Goal: Transaction & Acquisition: Purchase product/service

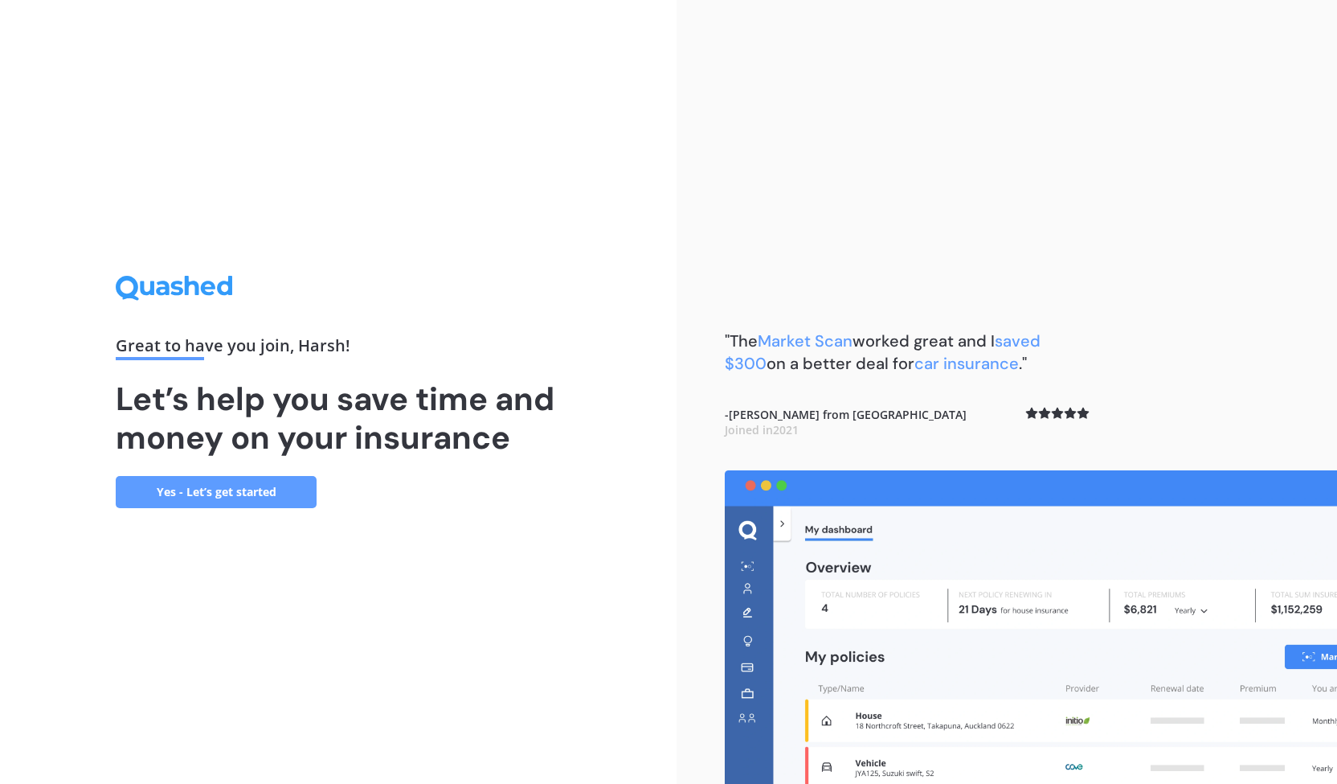
click at [227, 489] on link "Yes - Let’s get started" at bounding box center [216, 492] width 201 height 32
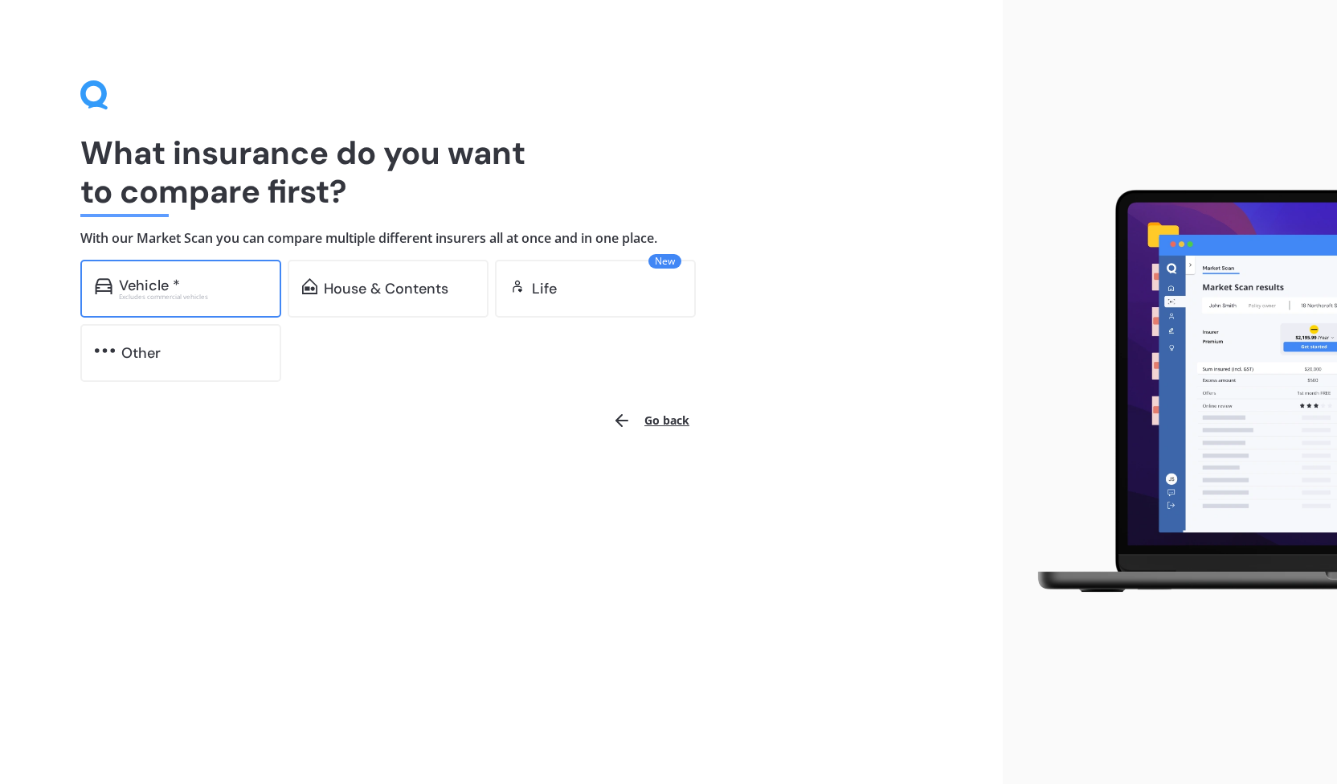
click at [214, 311] on div "Vehicle * Excludes commercial vehicles" at bounding box center [180, 289] width 201 height 58
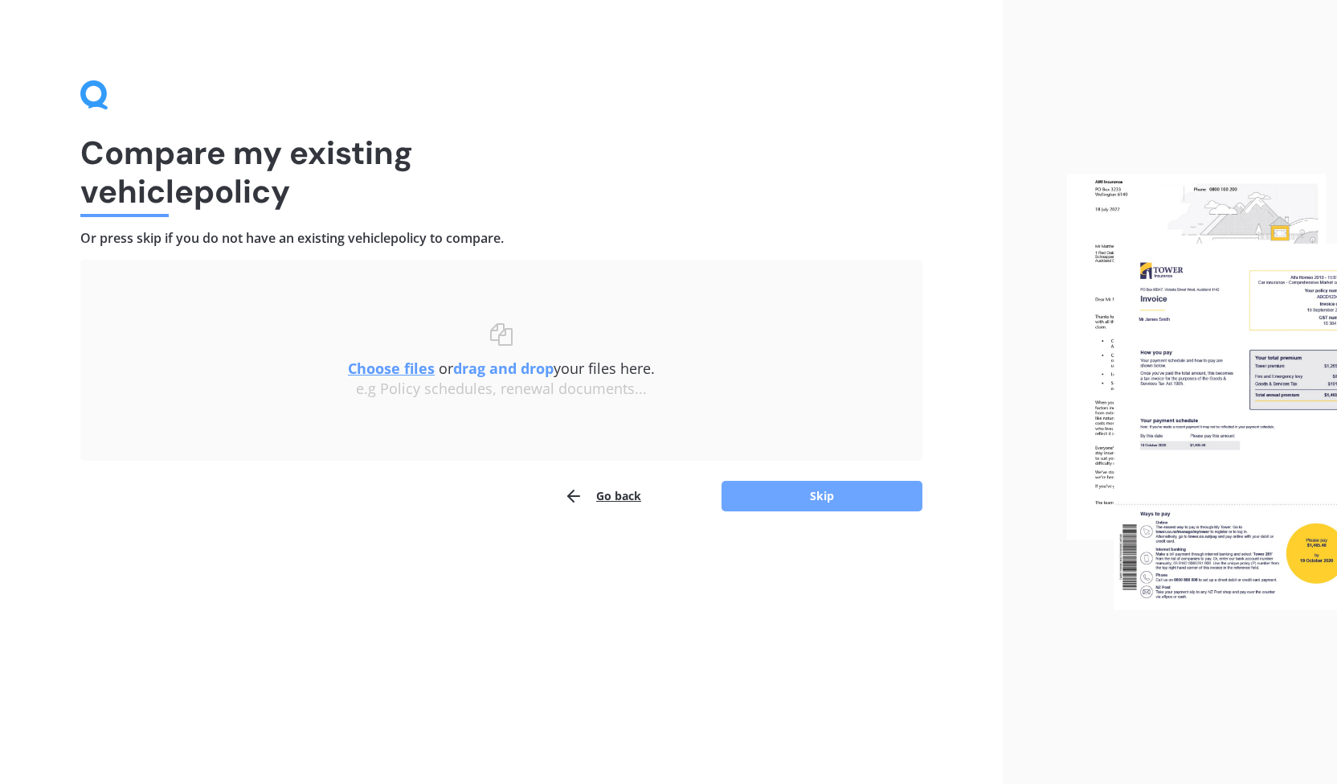
click at [821, 499] on button "Skip" at bounding box center [822, 496] width 201 height 31
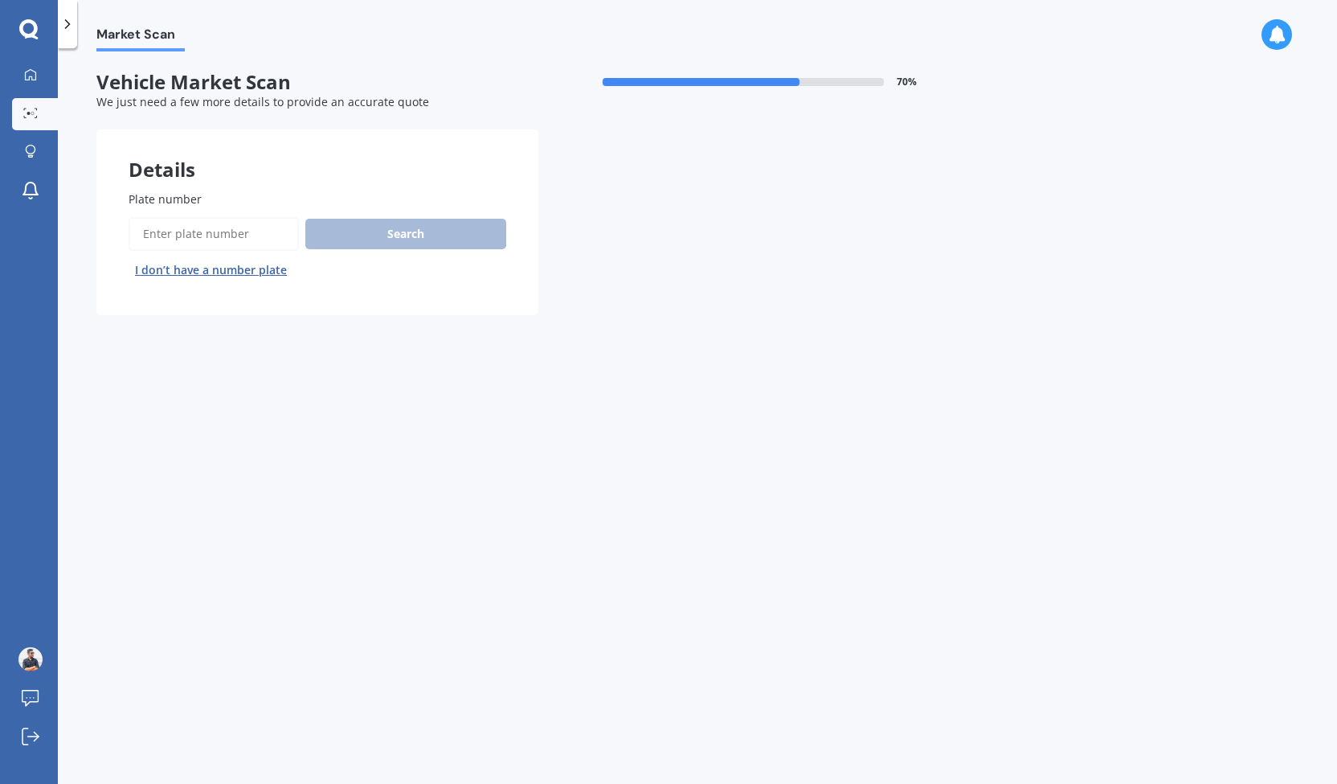
click at [821, 499] on div "Market Scan Vehicle Market Scan 70 % We just need a few more details to provide…" at bounding box center [697, 418] width 1279 height 735
click at [264, 232] on input "Plate number" at bounding box center [214, 234] width 170 height 34
click at [448, 726] on div "Market Scan Vehicle Market Scan 70 % We just need a few more details to provide…" at bounding box center [697, 418] width 1279 height 735
click at [220, 227] on input "Plate number" at bounding box center [214, 234] width 170 height 34
type input "QSS560"
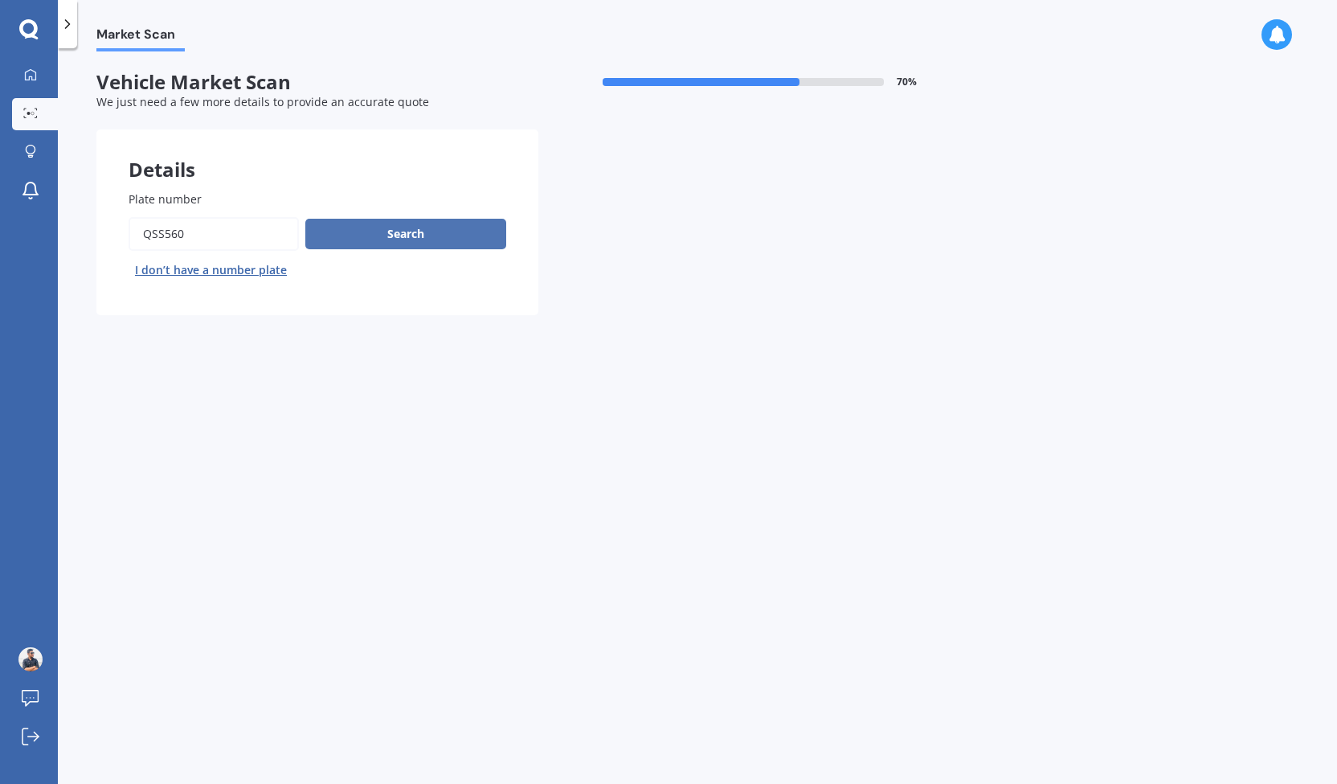
click at [463, 239] on button "Search" at bounding box center [405, 234] width 201 height 31
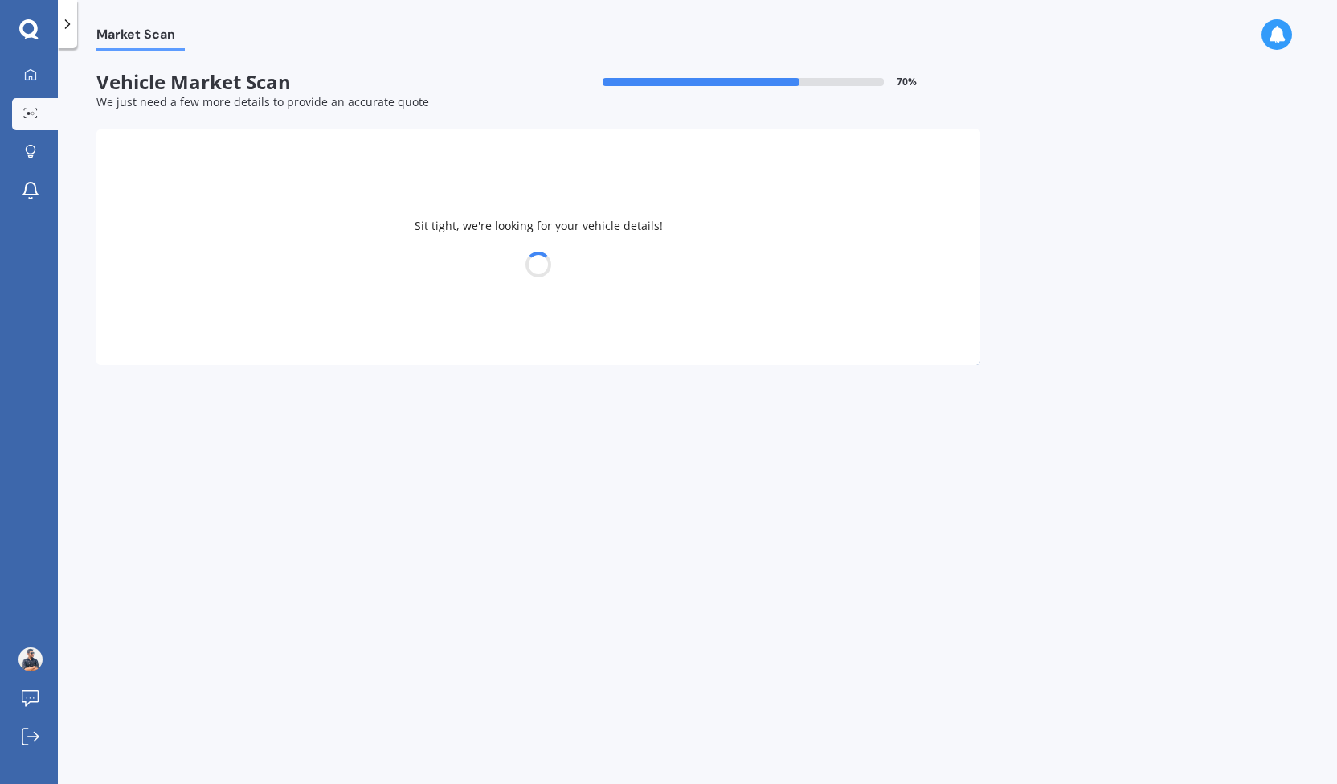
select select "TOYOTA"
select select "AQUA"
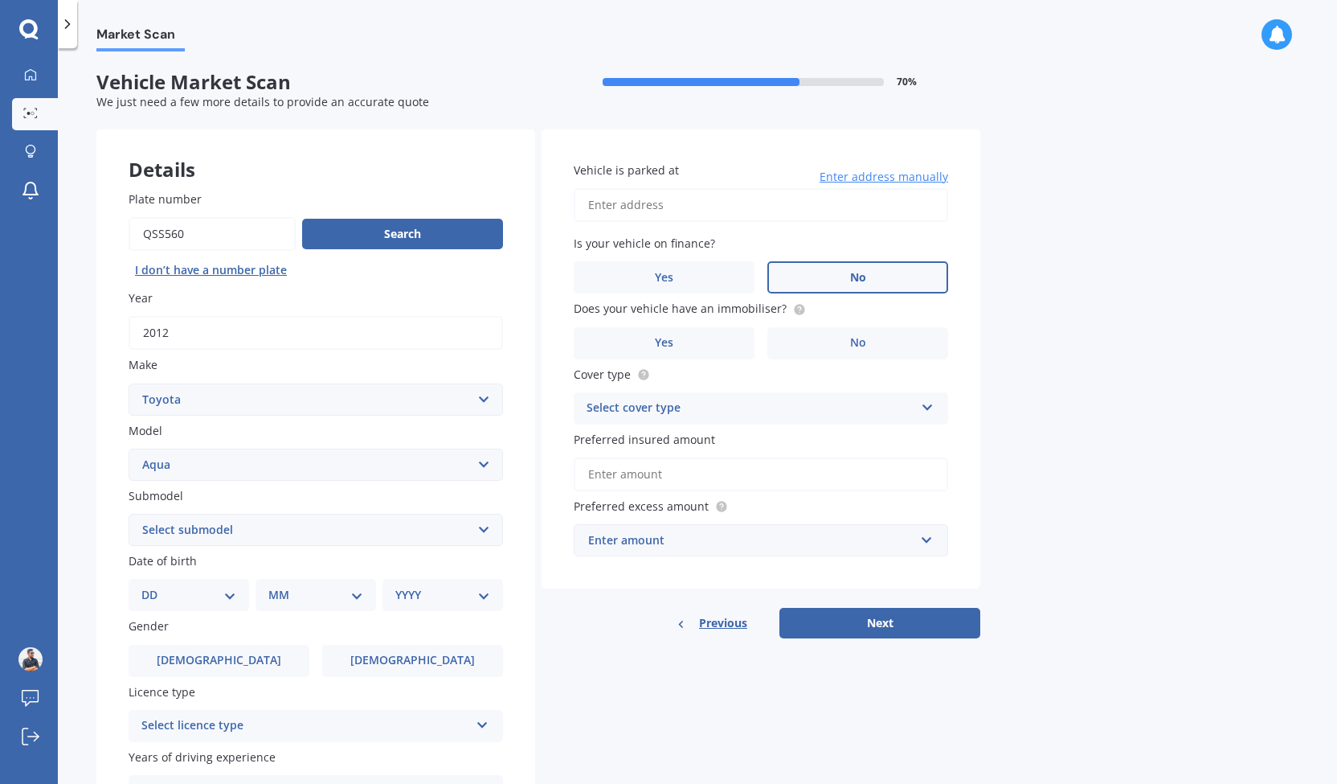
click at [847, 278] on label "No" at bounding box center [858, 277] width 181 height 32
click at [0, 0] on input "No" at bounding box center [0, 0] width 0 height 0
click at [817, 346] on label "No" at bounding box center [858, 343] width 181 height 32
click at [0, 0] on input "No" at bounding box center [0, 0] width 0 height 0
click at [757, 411] on div "Select cover type" at bounding box center [751, 408] width 328 height 19
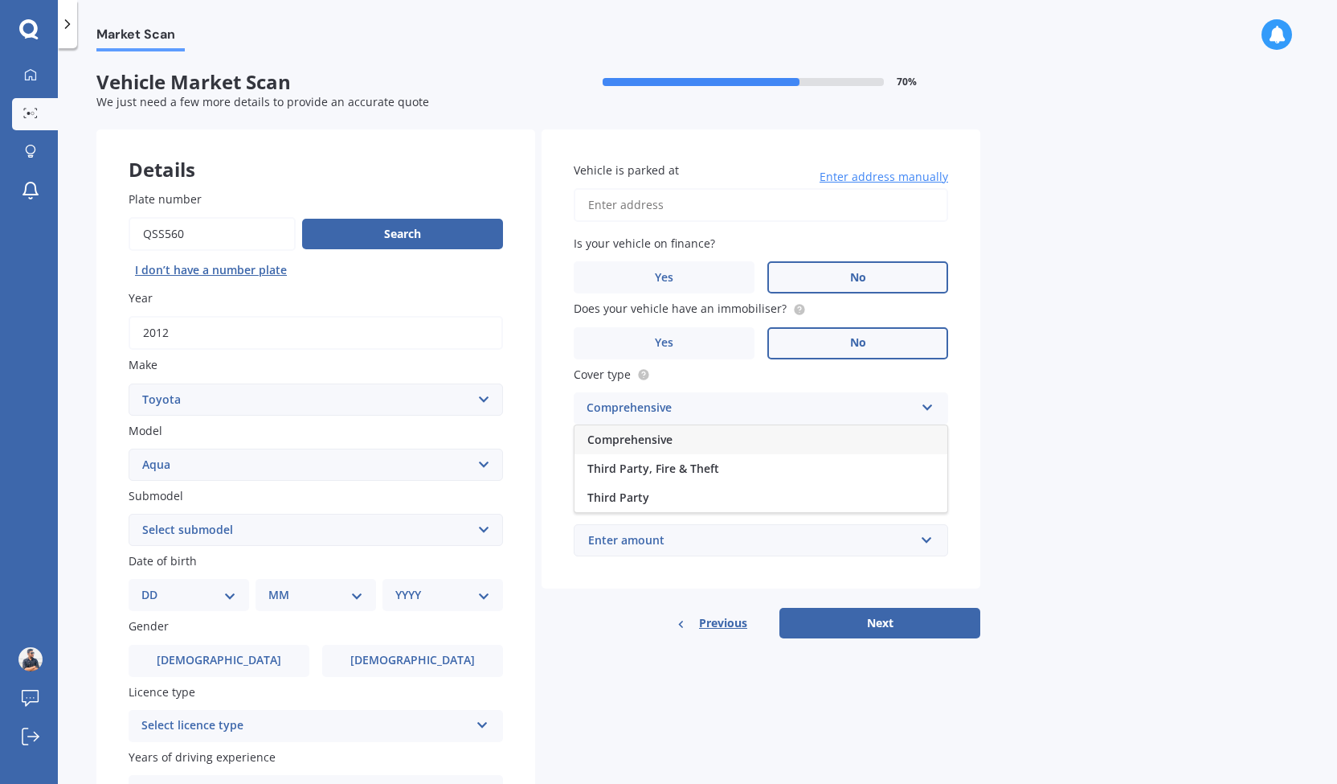
click at [731, 433] on div "Comprehensive" at bounding box center [761, 439] width 373 height 29
click at [331, 548] on div "Plate number Search I don’t have a number plate Year 2012 Make Select make AC A…" at bounding box center [315, 531] width 439 height 747
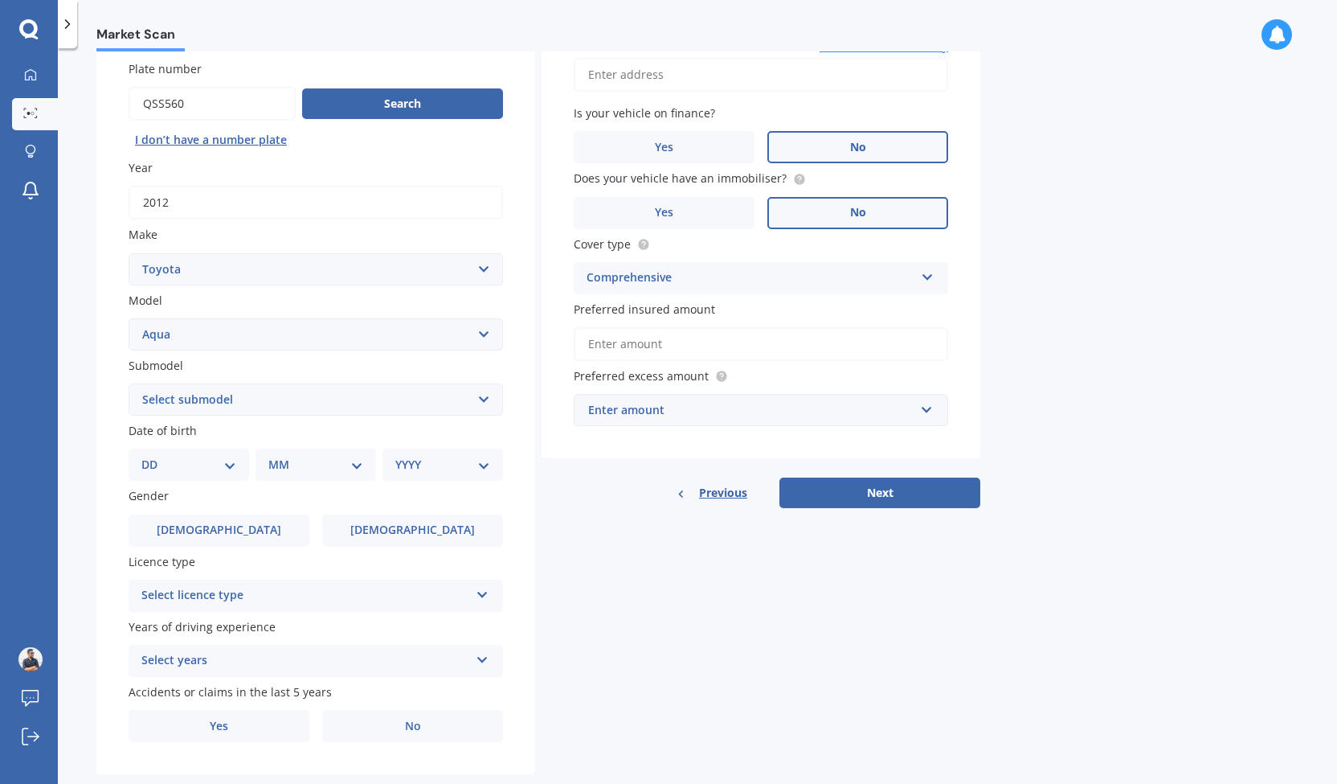
scroll to position [154, 0]
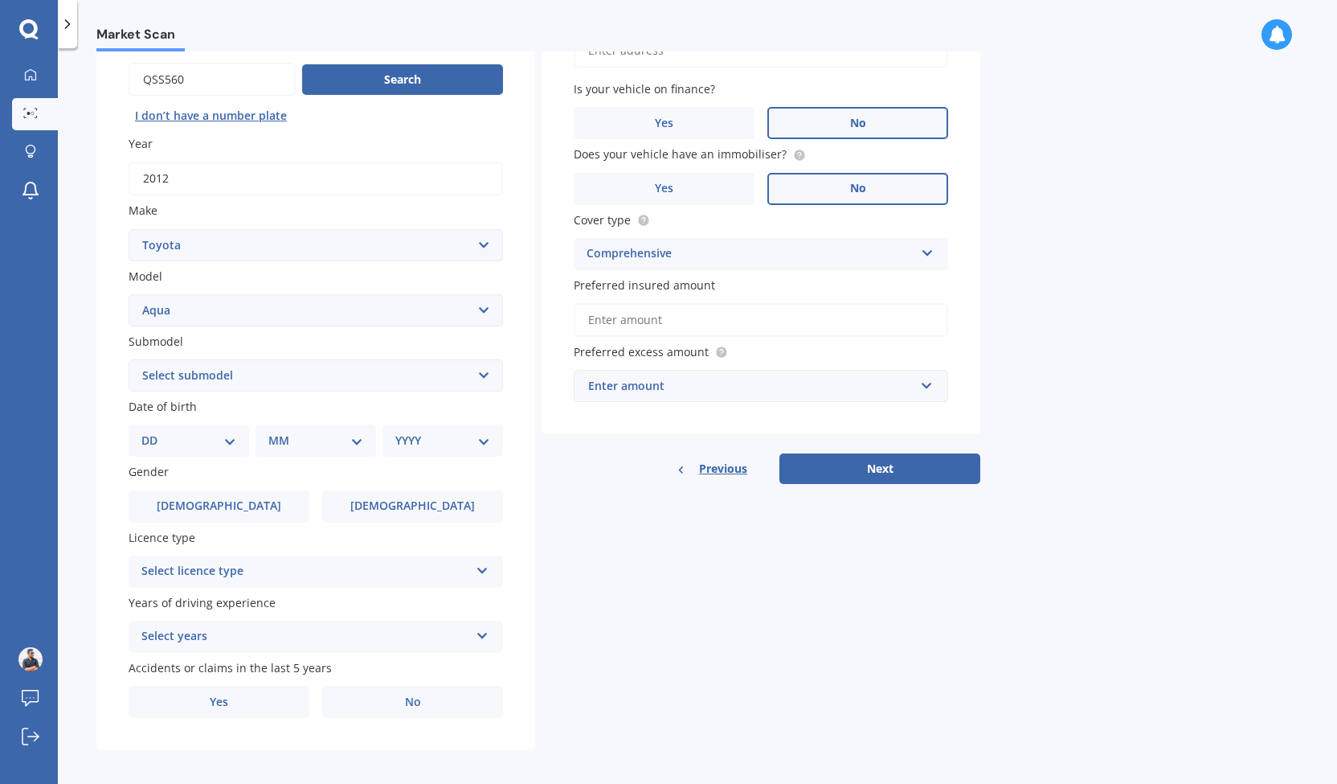
click at [411, 562] on div "Select licence type NZ Full NZ Restricted NZ Learners Australia United Kingdom …" at bounding box center [316, 571] width 375 height 32
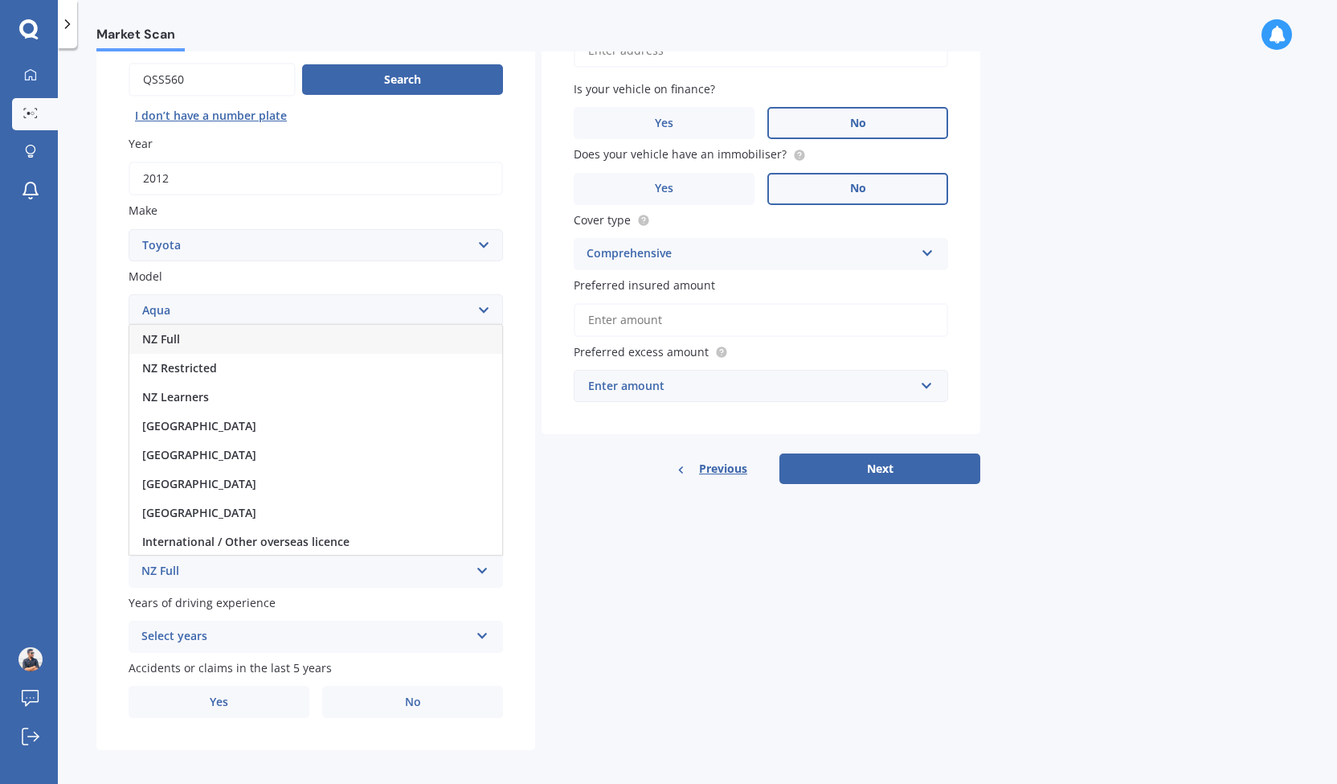
click at [383, 347] on div "NZ Full" at bounding box center [315, 339] width 373 height 29
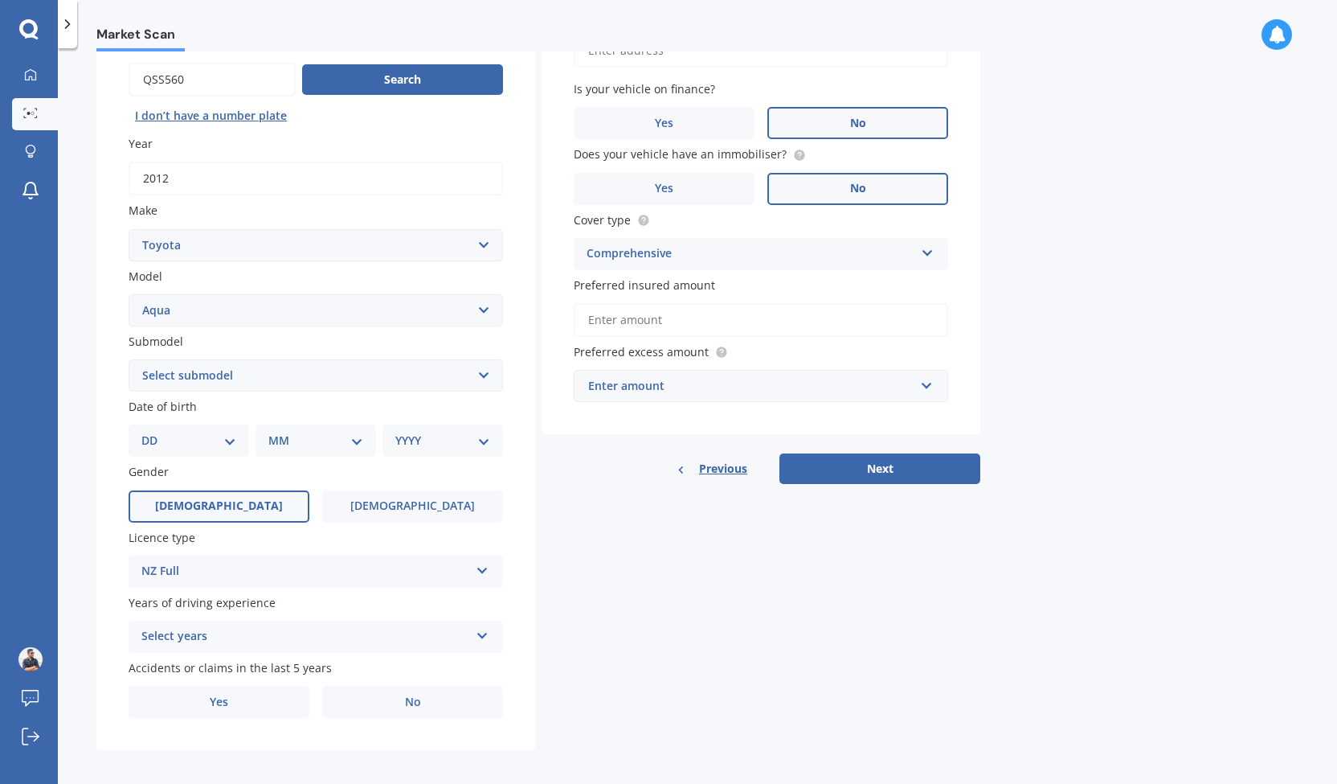
click at [236, 522] on label "Male" at bounding box center [219, 506] width 181 height 32
click at [0, 0] on input "Male" at bounding box center [0, 0] width 0 height 0
click at [193, 439] on select "DD 01 02 03 04 05 06 07 08 09 10 11 12 13 14 15 16 17 18 19 20 21 22 23 24 25 2…" at bounding box center [188, 441] width 95 height 18
select select "31"
click at [154, 433] on select "DD 01 02 03 04 05 06 07 08 09 10 11 12 13 14 15 16 17 18 19 20 21 22 23 24 25 2…" at bounding box center [188, 441] width 95 height 18
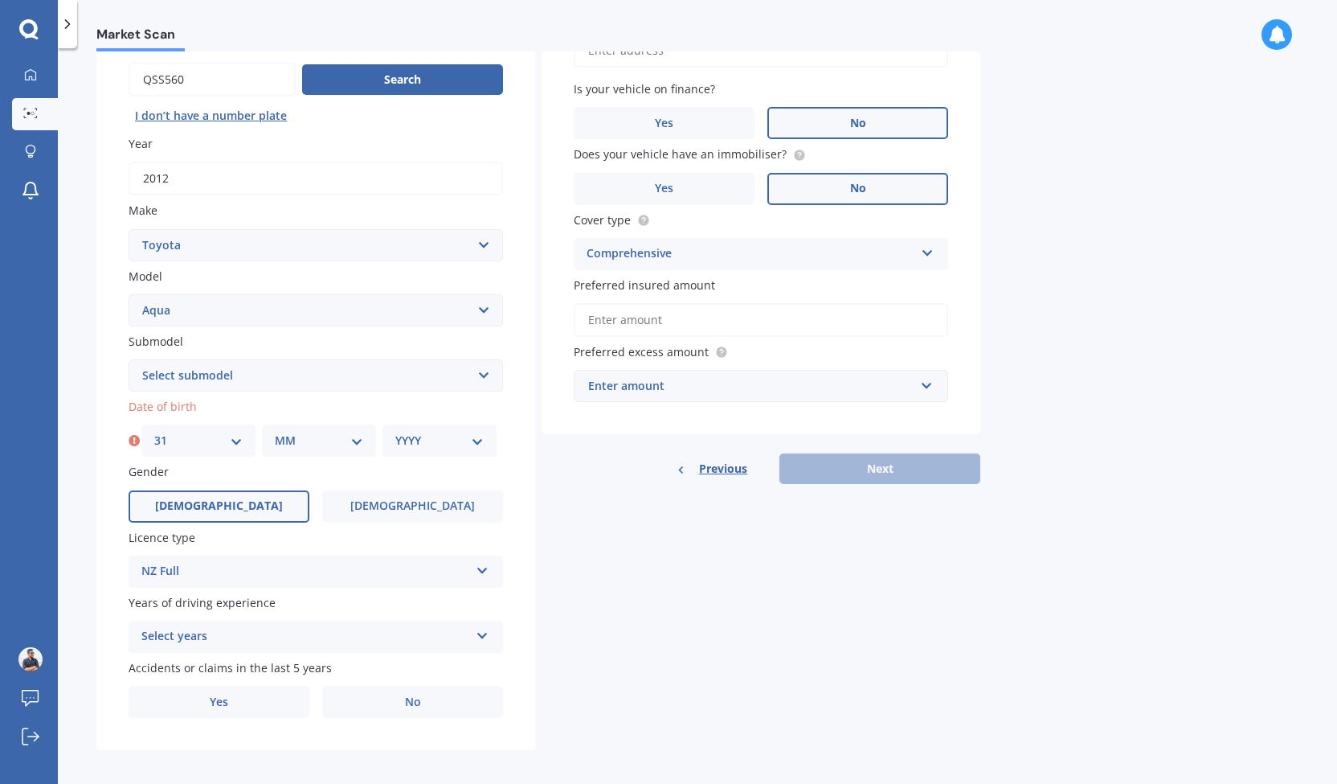
click at [321, 461] on div "Plate number Search I don’t have a number plate Year 2012 Make Select make AC A…" at bounding box center [315, 377] width 439 height 747
click at [323, 457] on div "MM 01 02 03 04 05 06 07 08 09 10 11 12" at bounding box center [319, 440] width 114 height 32
click at [328, 441] on select "MM 01 02 03 04 05 06 07 08 09 10 11 12" at bounding box center [319, 441] width 88 height 18
select select "01"
click at [275, 433] on select "MM 01 02 03 04 05 06 07 08 09 10 11 12" at bounding box center [319, 441] width 88 height 18
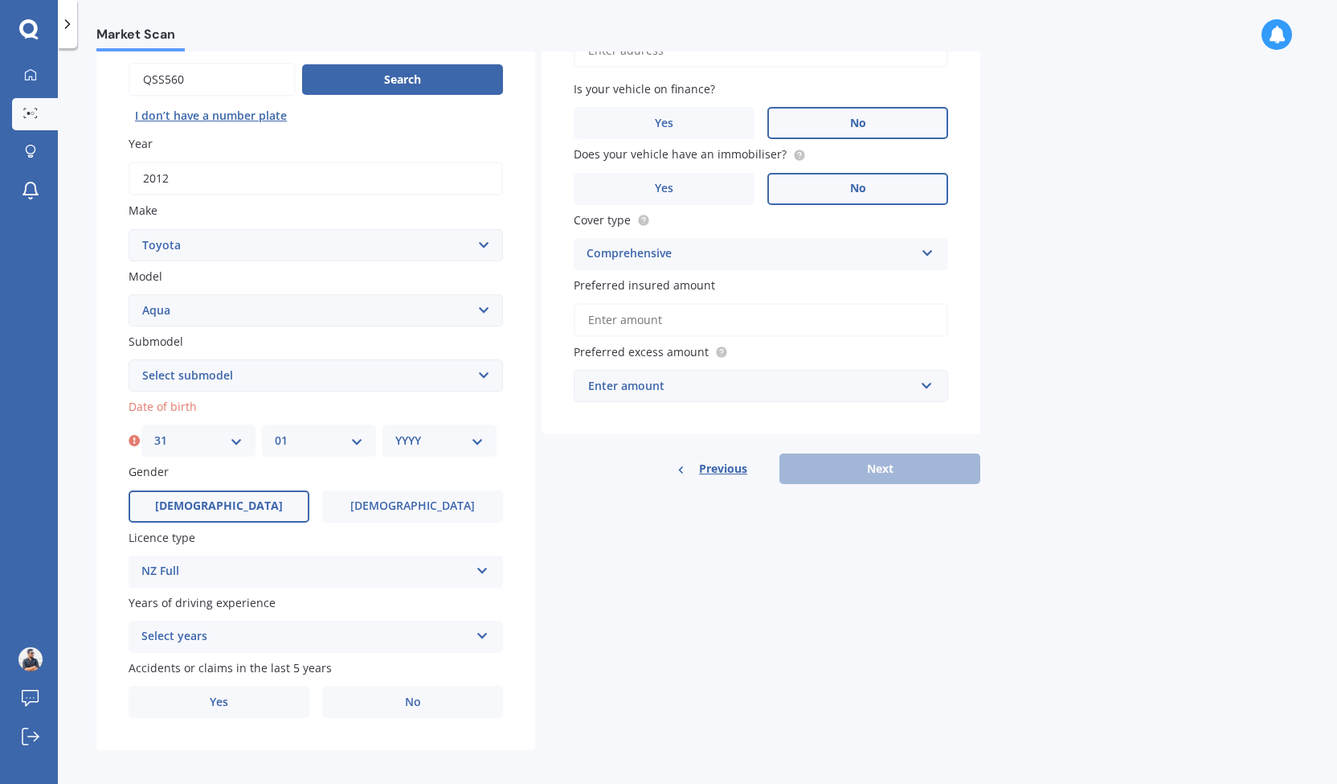
click at [420, 442] on select "YYYY 2025 2024 2023 2022 2021 2020 2019 2018 2017 2016 2015 2014 2013 2012 2011…" at bounding box center [439, 441] width 88 height 18
select select "1999"
click at [395, 433] on select "YYYY 2025 2024 2023 2022 2021 2020 2019 2018 2017 2016 2015 2014 2013 2012 2011…" at bounding box center [439, 441] width 88 height 18
click at [362, 646] on div "Select years" at bounding box center [305, 636] width 328 height 19
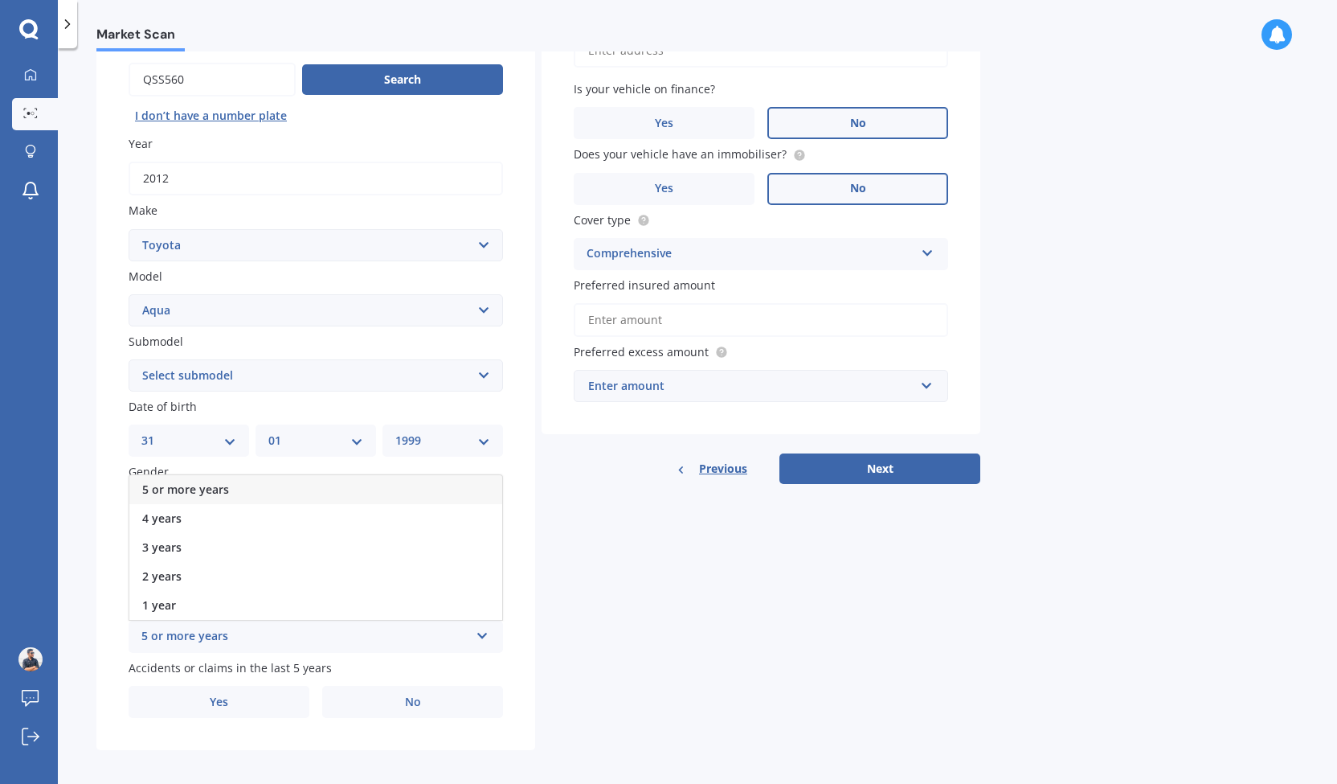
click at [371, 499] on div "5 or more years" at bounding box center [315, 489] width 373 height 29
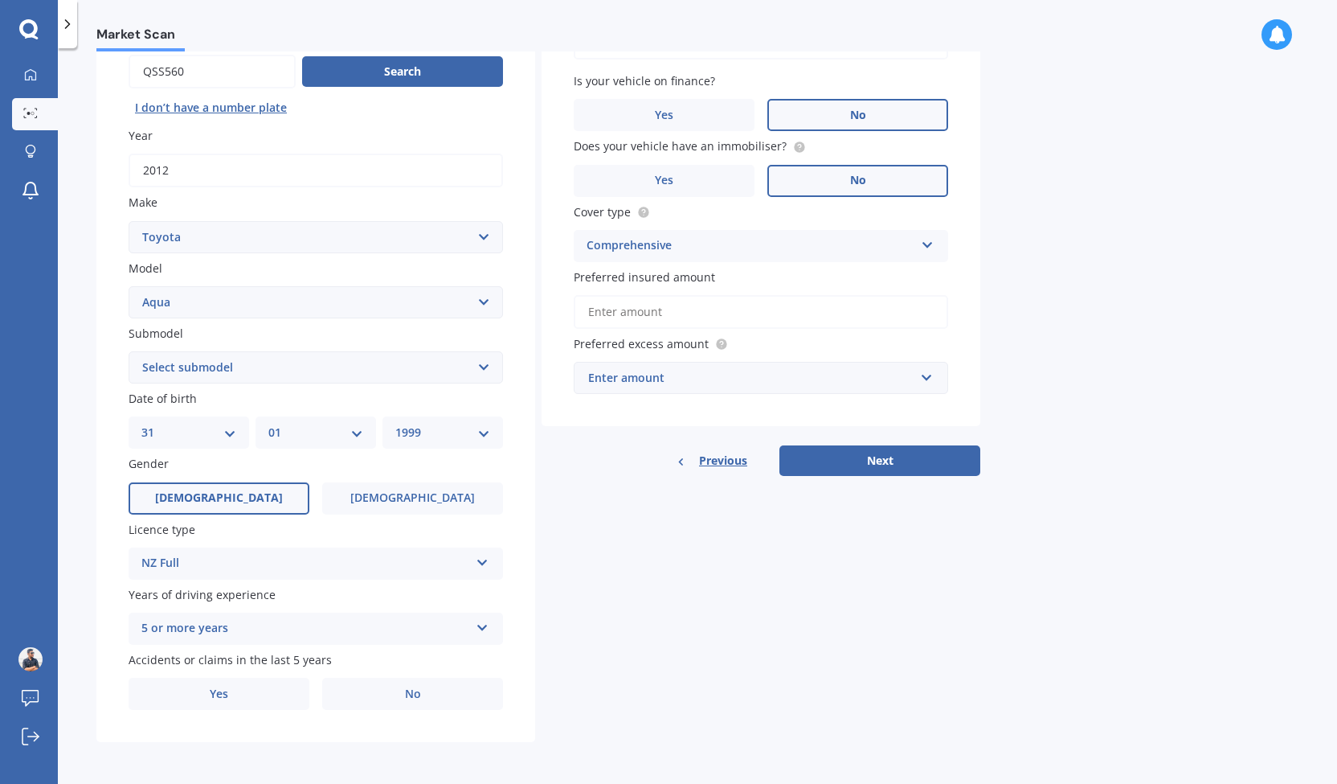
scroll to position [165, 0]
click at [360, 697] on label "No" at bounding box center [412, 694] width 181 height 32
click at [0, 0] on input "No" at bounding box center [0, 0] width 0 height 0
click at [919, 470] on button "Next" at bounding box center [880, 460] width 201 height 31
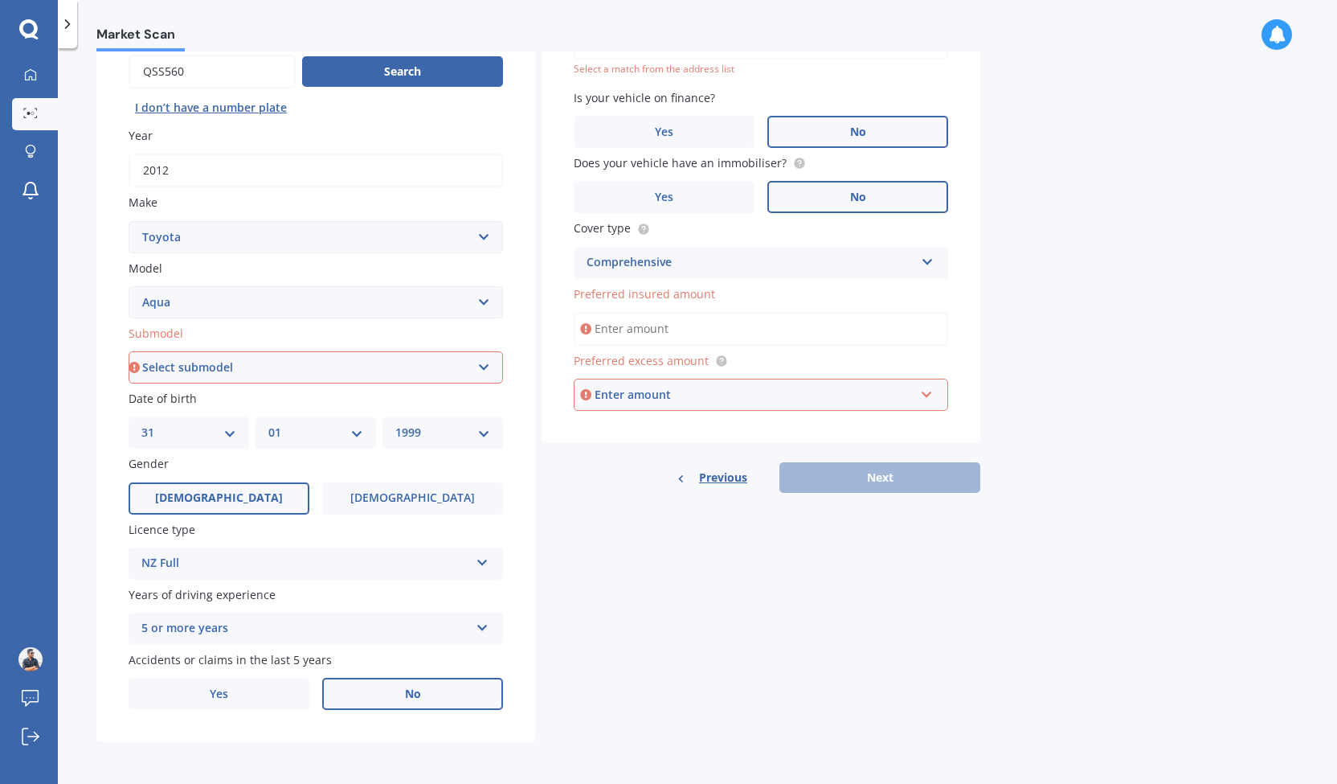
click at [854, 337] on input "Preferred insured amount" at bounding box center [761, 329] width 375 height 34
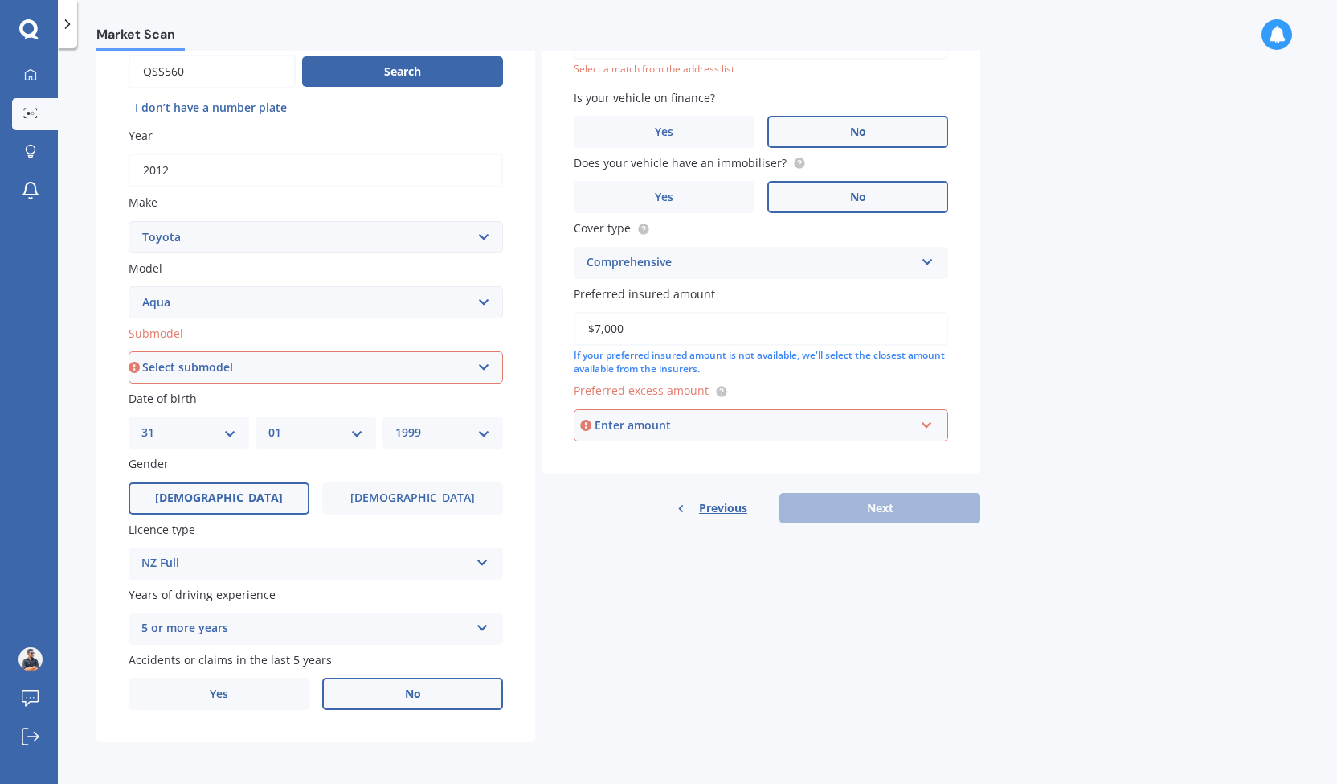
type input "$7,000"
click at [762, 427] on div "Enter amount" at bounding box center [755, 425] width 320 height 18
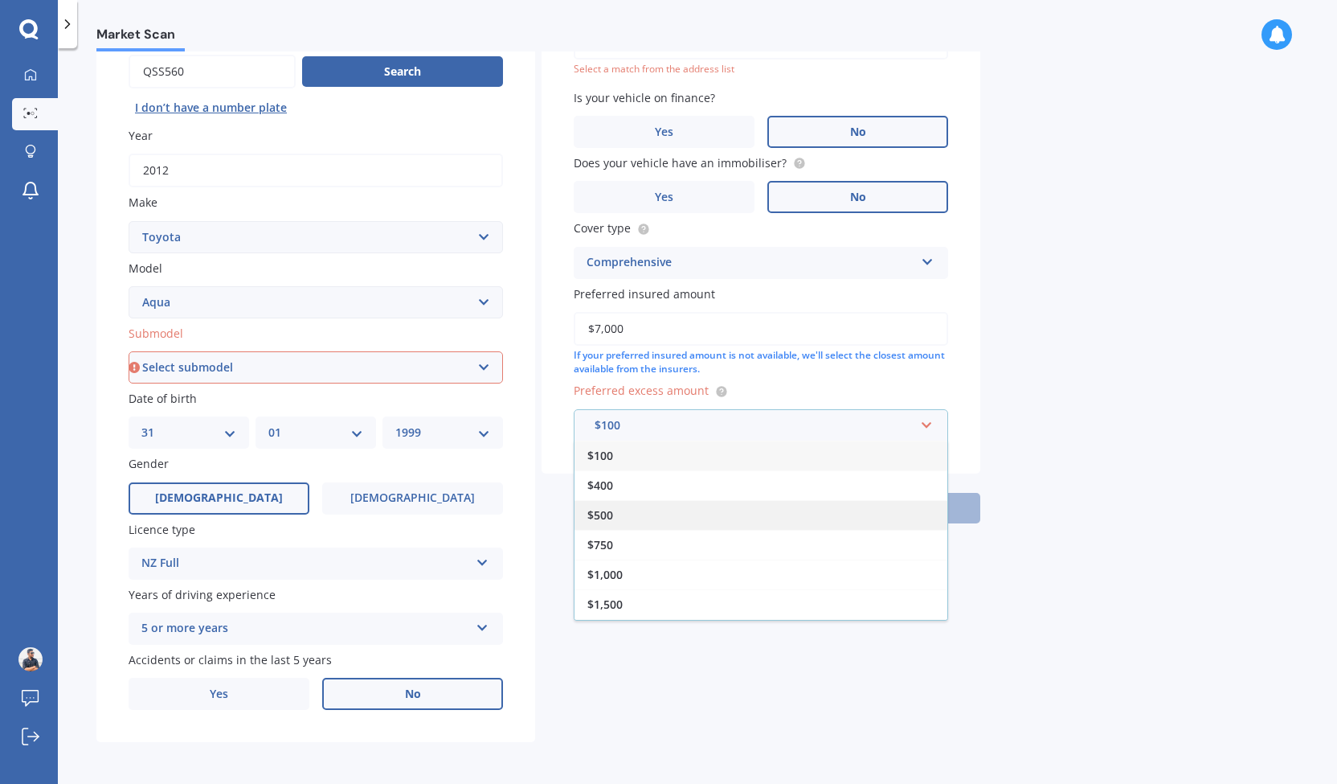
click at [682, 525] on div "$500" at bounding box center [761, 515] width 373 height 30
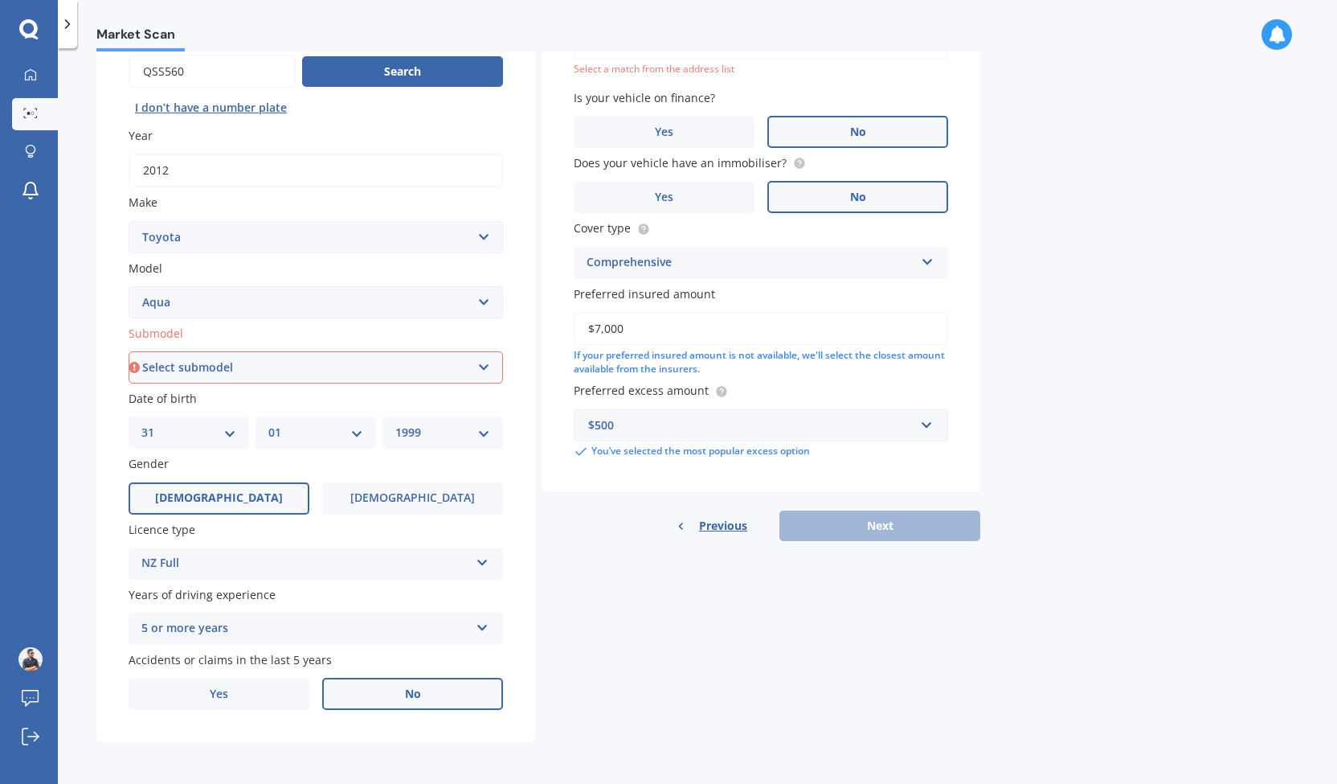
click at [805, 526] on div "Previous Next" at bounding box center [761, 525] width 439 height 31
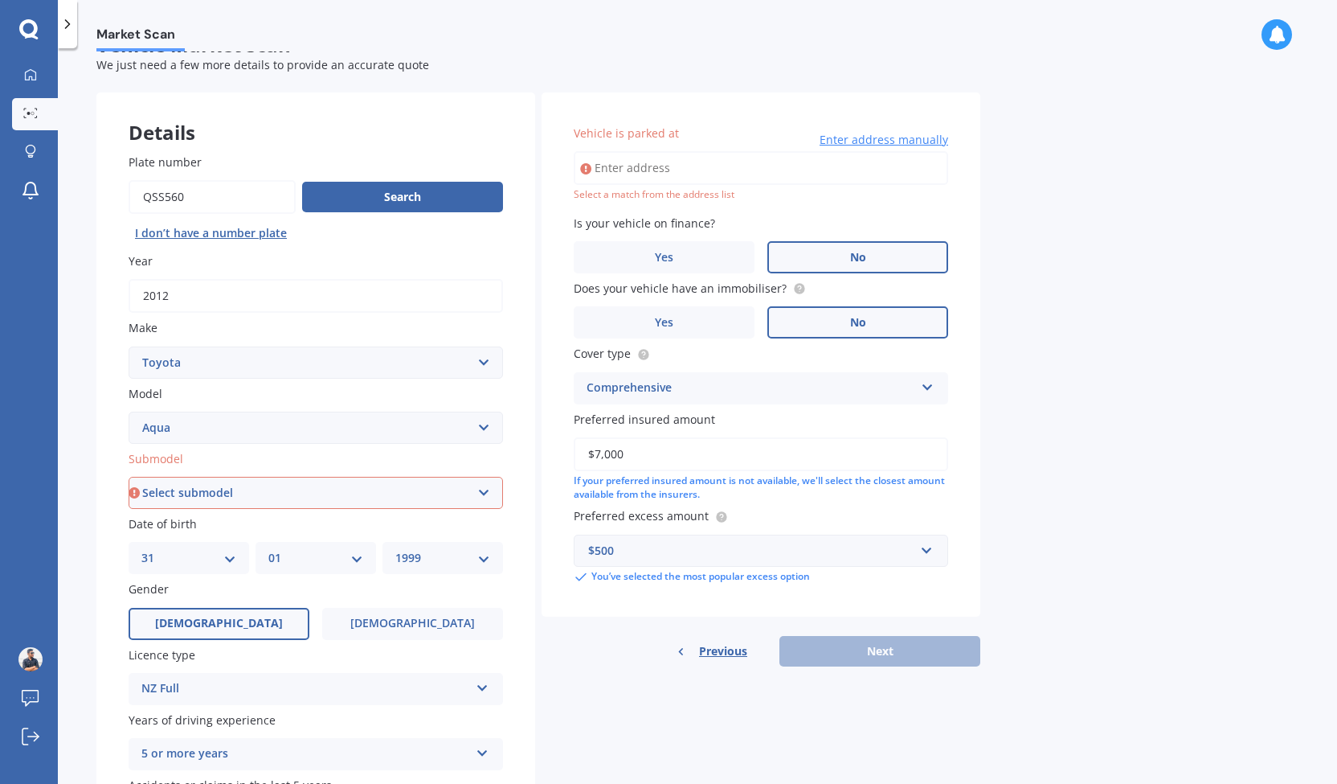
scroll to position [31, 0]
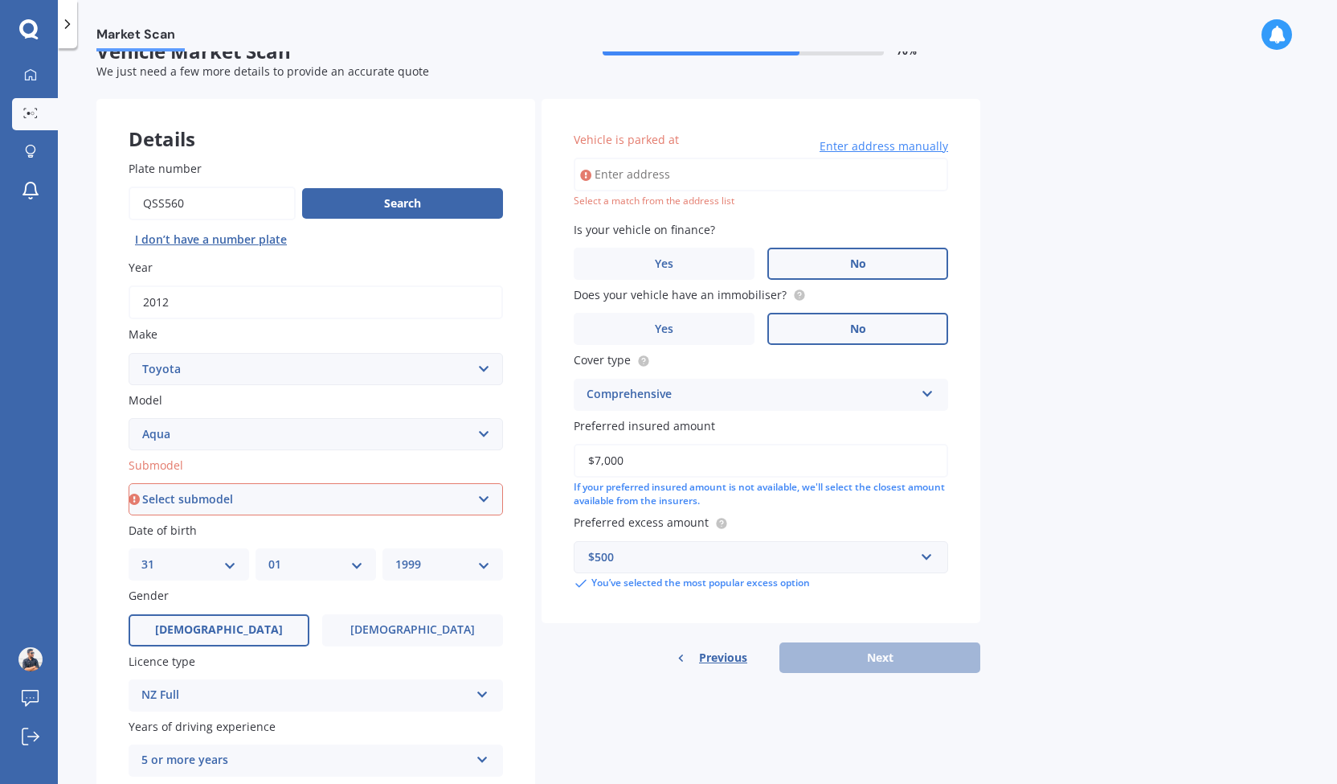
click at [695, 174] on input "Vehicle is parked at" at bounding box center [761, 175] width 375 height 34
type input "1B Karaka Street, New Lynn, Auckland 0600"
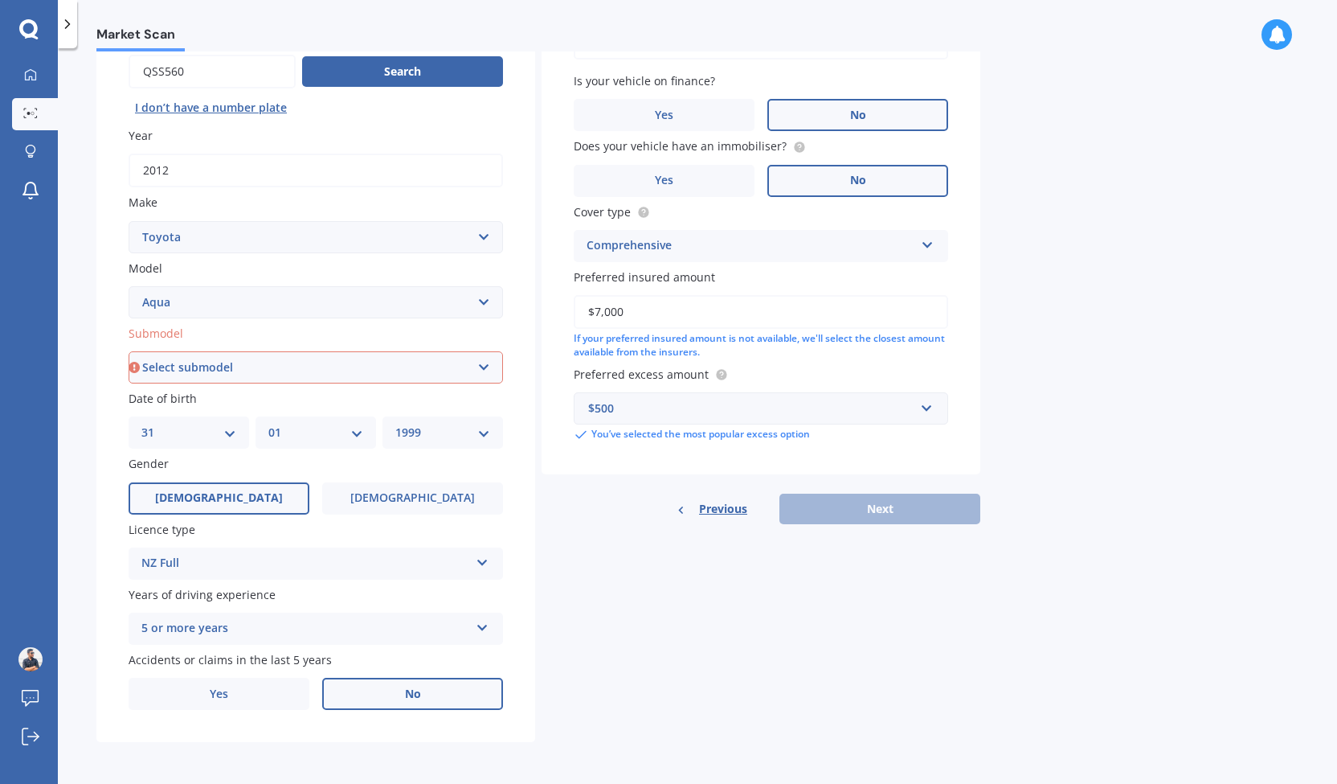
scroll to position [162, 0]
click at [468, 364] on select "Select submodel Hatchback Hybrid" at bounding box center [316, 368] width 375 height 32
select select "HYBRID"
click at [129, 353] on select "Select submodel Hatchback Hybrid" at bounding box center [316, 368] width 375 height 32
click at [872, 501] on button "Next" at bounding box center [880, 509] width 201 height 31
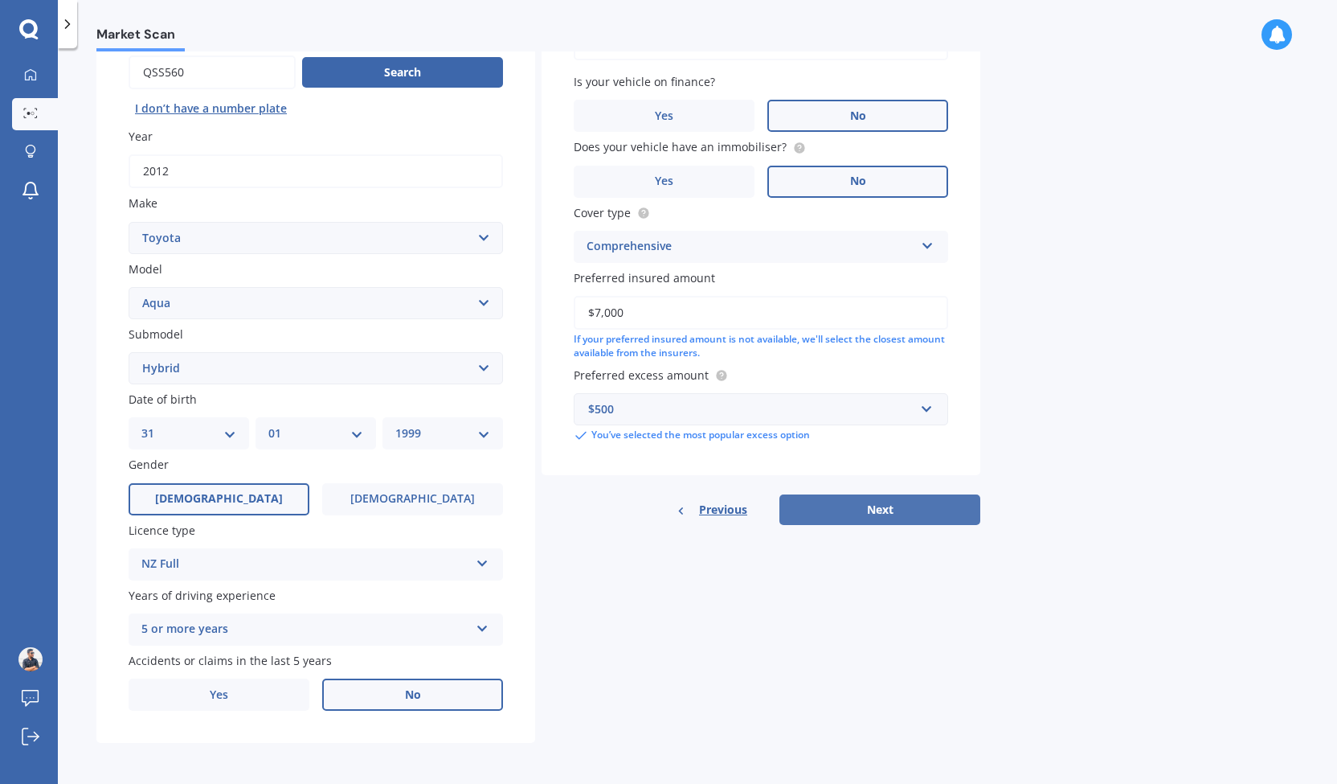
select select "31"
select select "01"
select select "1999"
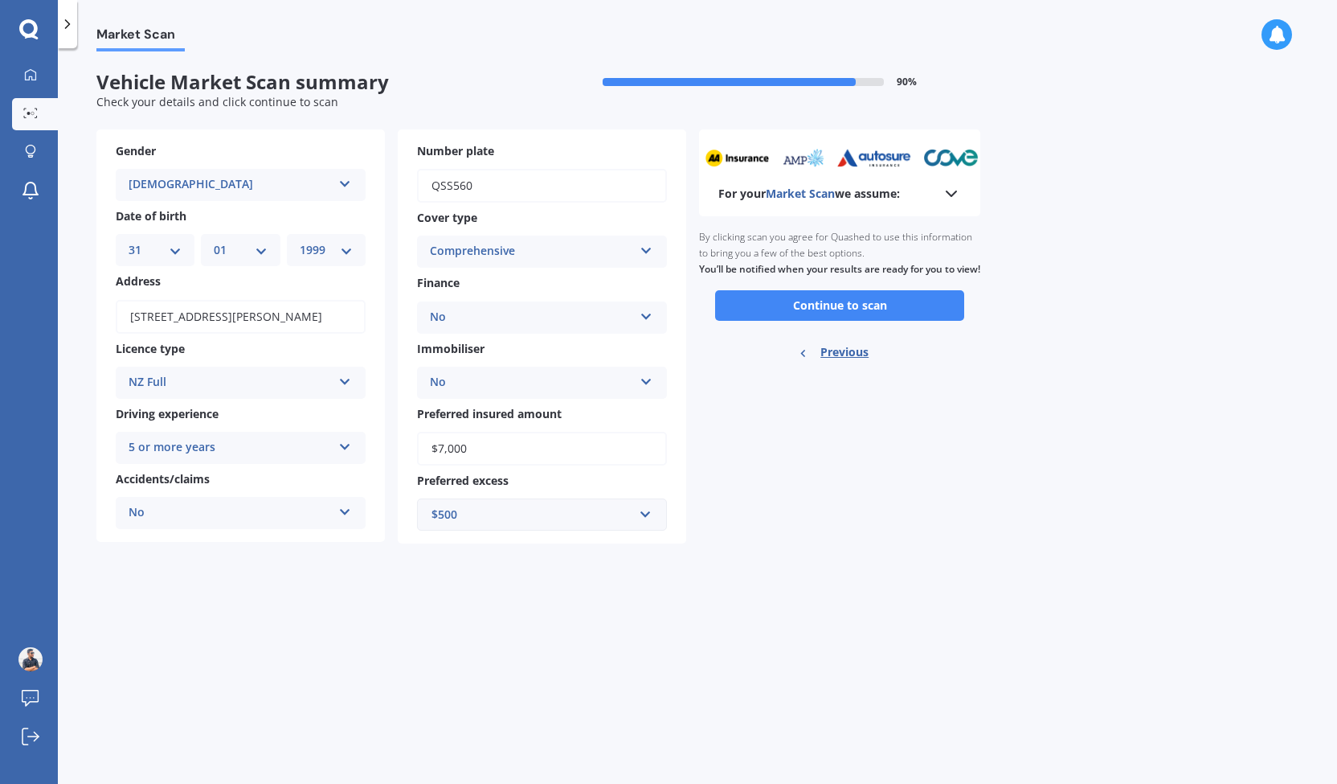
scroll to position [0, 0]
click at [904, 321] on button "Continue to scan" at bounding box center [839, 305] width 249 height 31
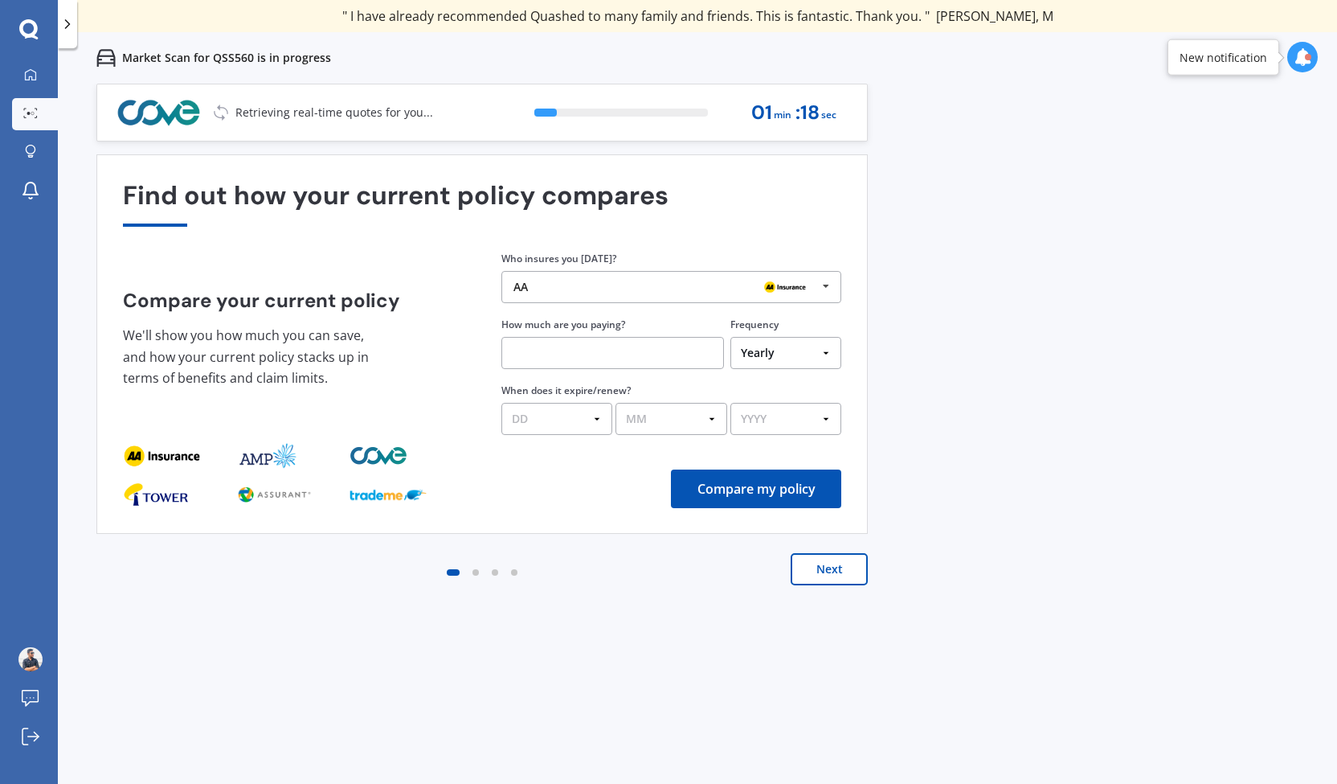
click at [855, 586] on div "Next" at bounding box center [482, 585] width 772 height 64
click at [847, 576] on button "Next" at bounding box center [829, 569] width 77 height 32
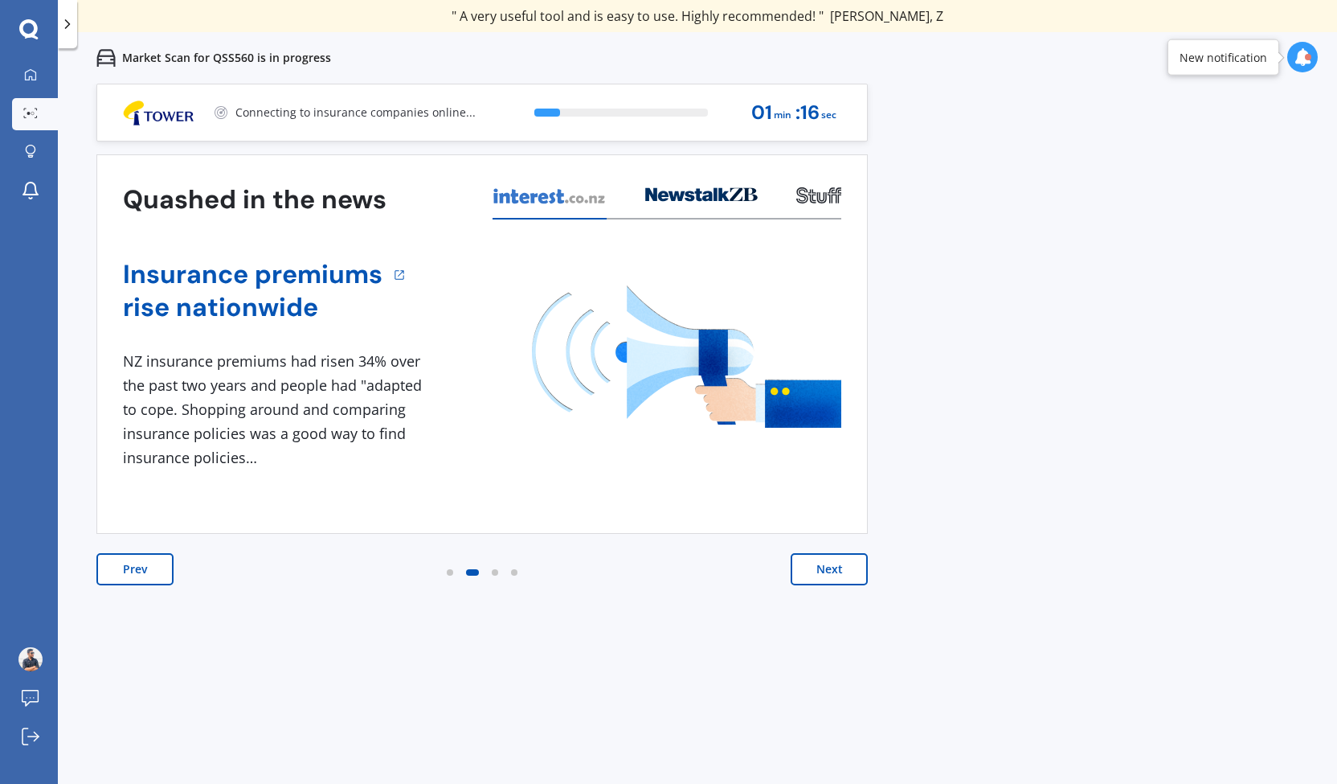
click at [847, 576] on button "Next" at bounding box center [829, 569] width 77 height 32
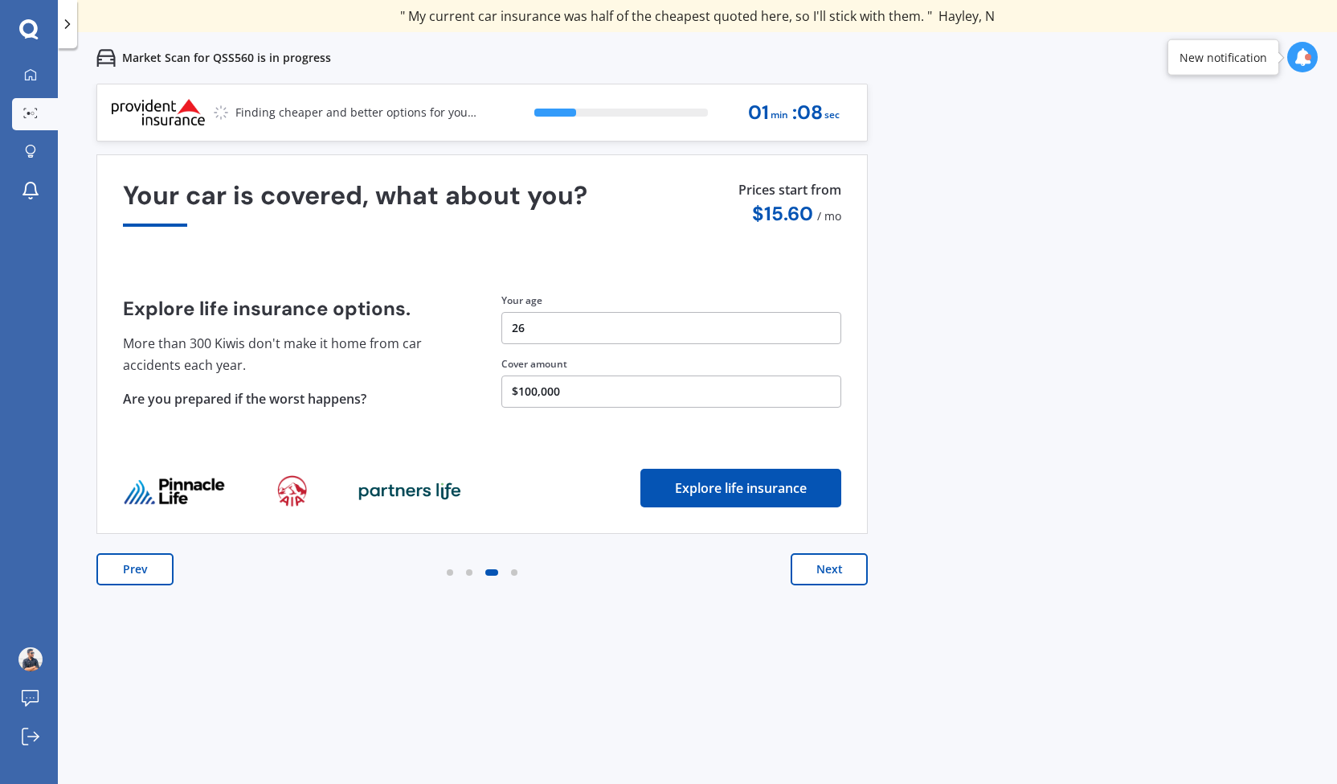
click at [847, 576] on button "Next" at bounding box center [829, 569] width 77 height 32
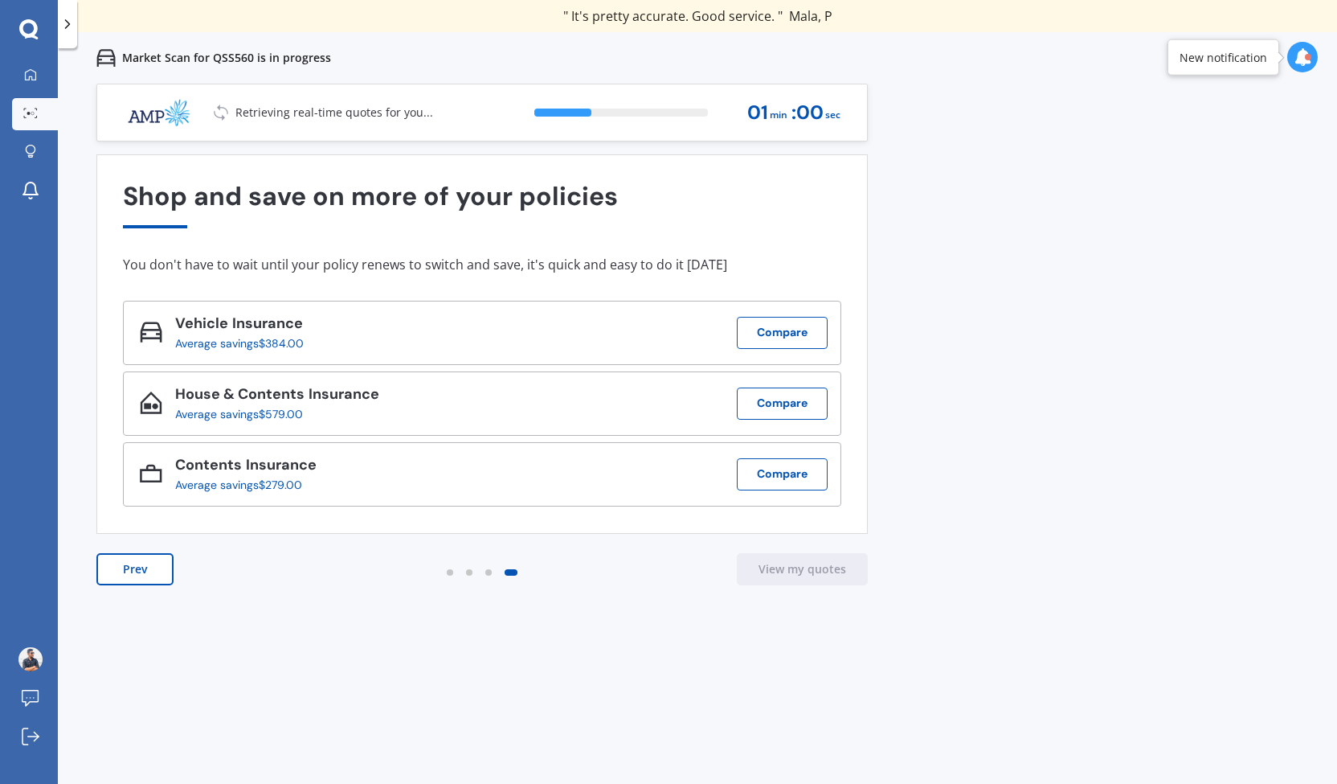
click at [155, 557] on button "Prev" at bounding box center [134, 569] width 77 height 32
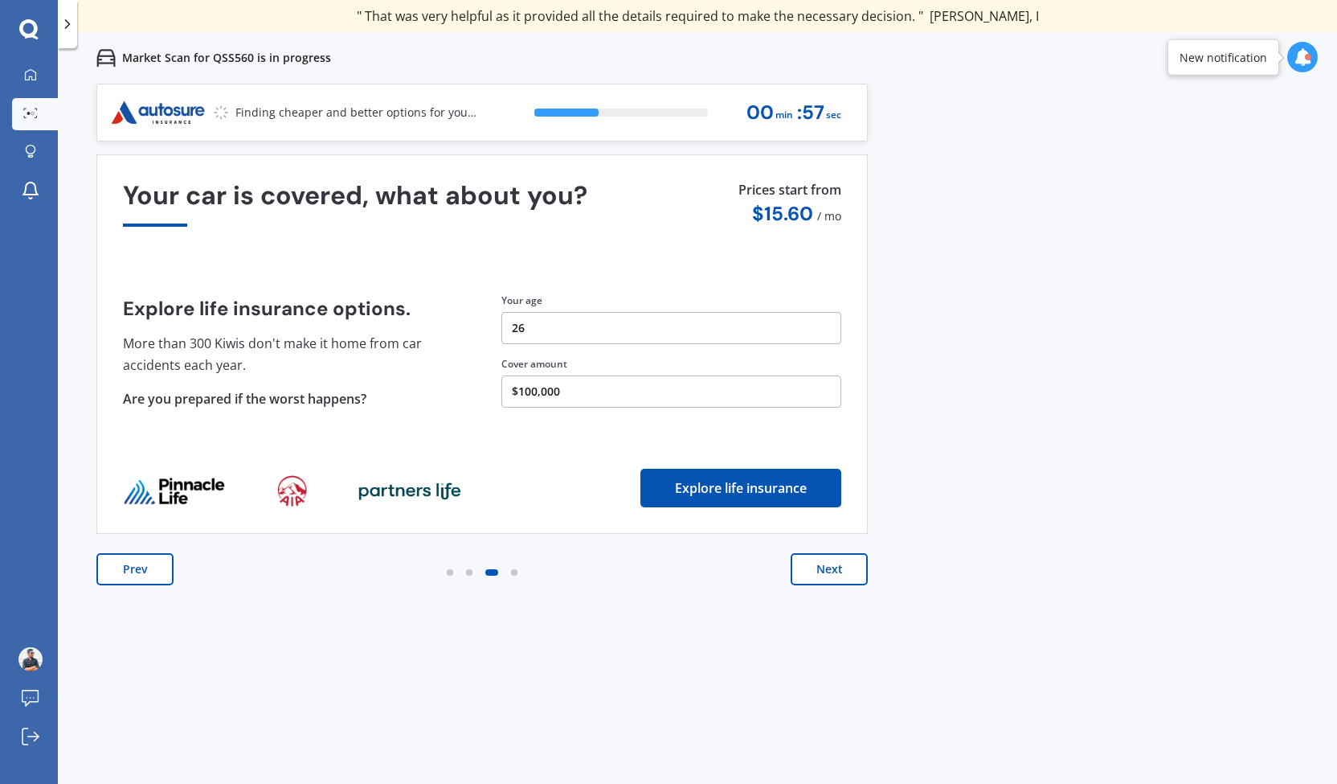
click at [155, 557] on button "Prev" at bounding box center [134, 569] width 77 height 32
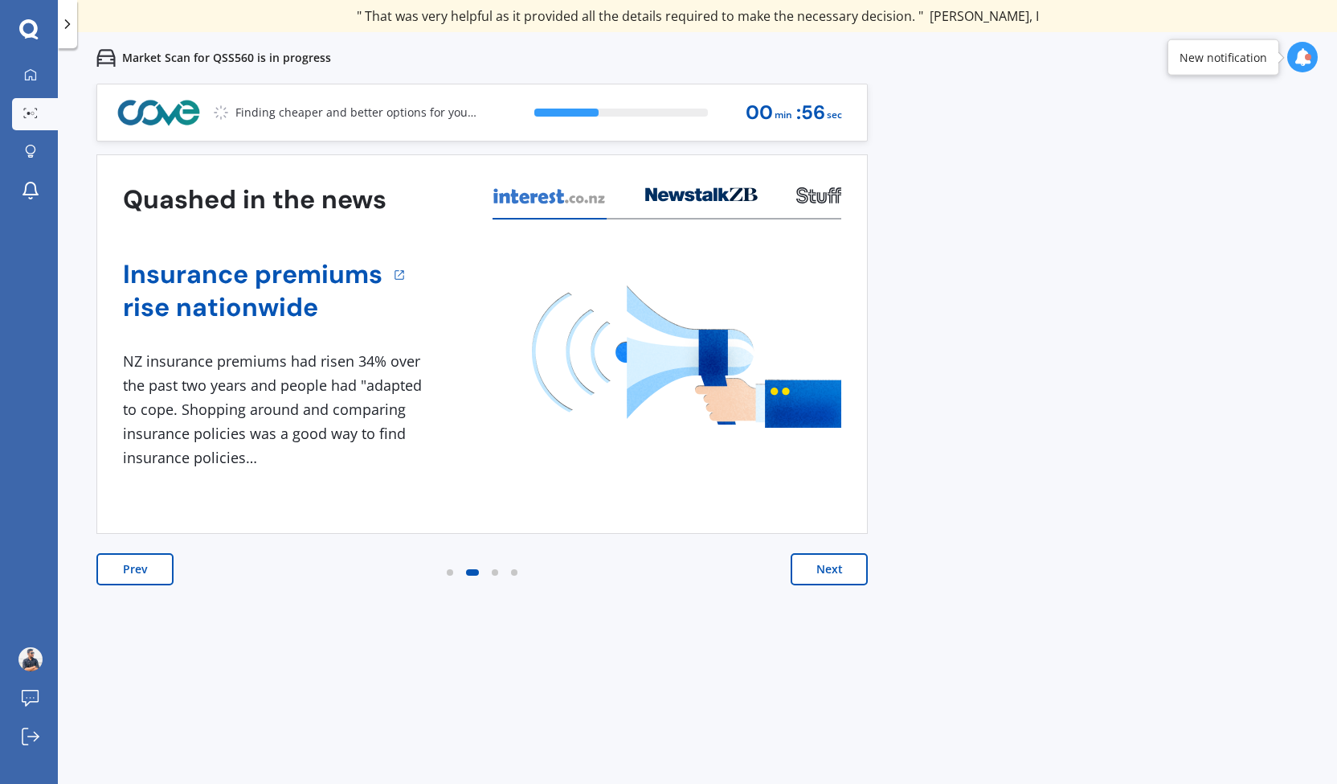
click at [155, 557] on button "Prev" at bounding box center [134, 569] width 77 height 32
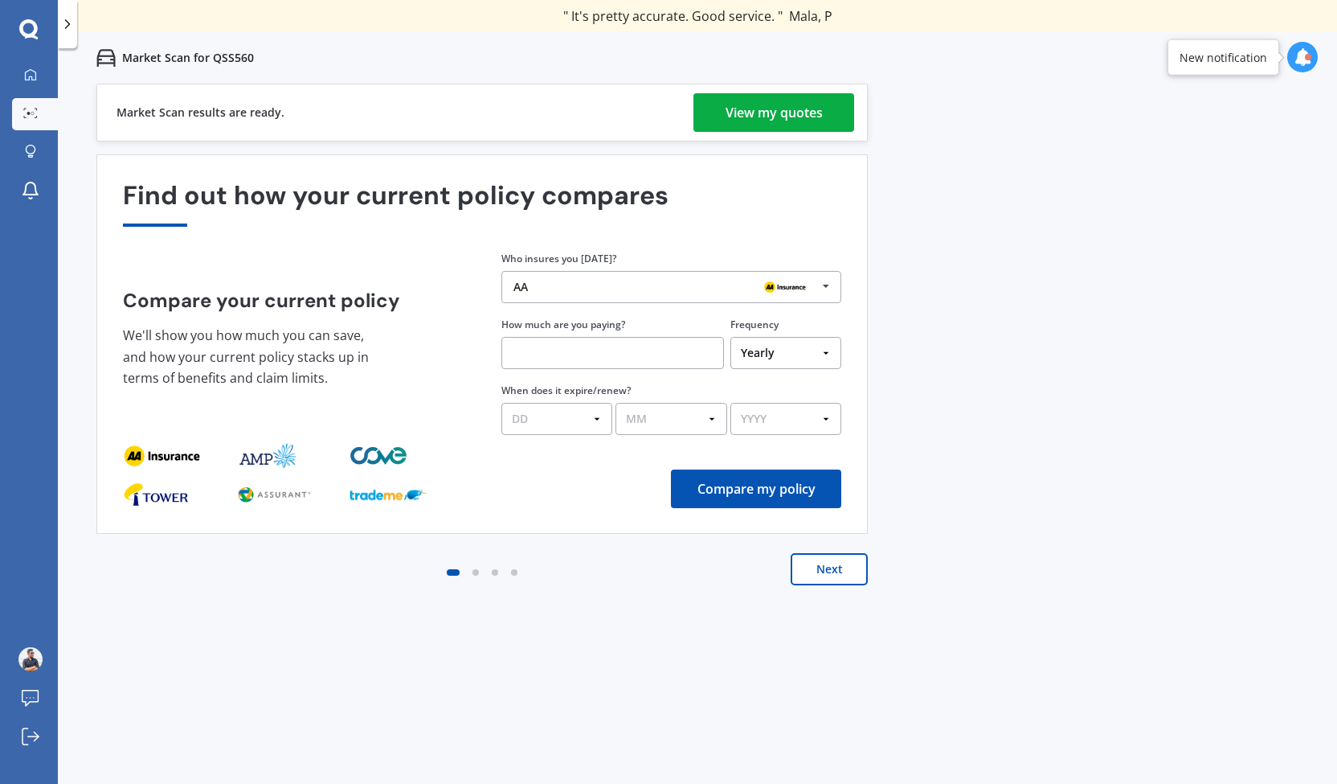
click at [747, 119] on div "View my quotes" at bounding box center [774, 112] width 97 height 39
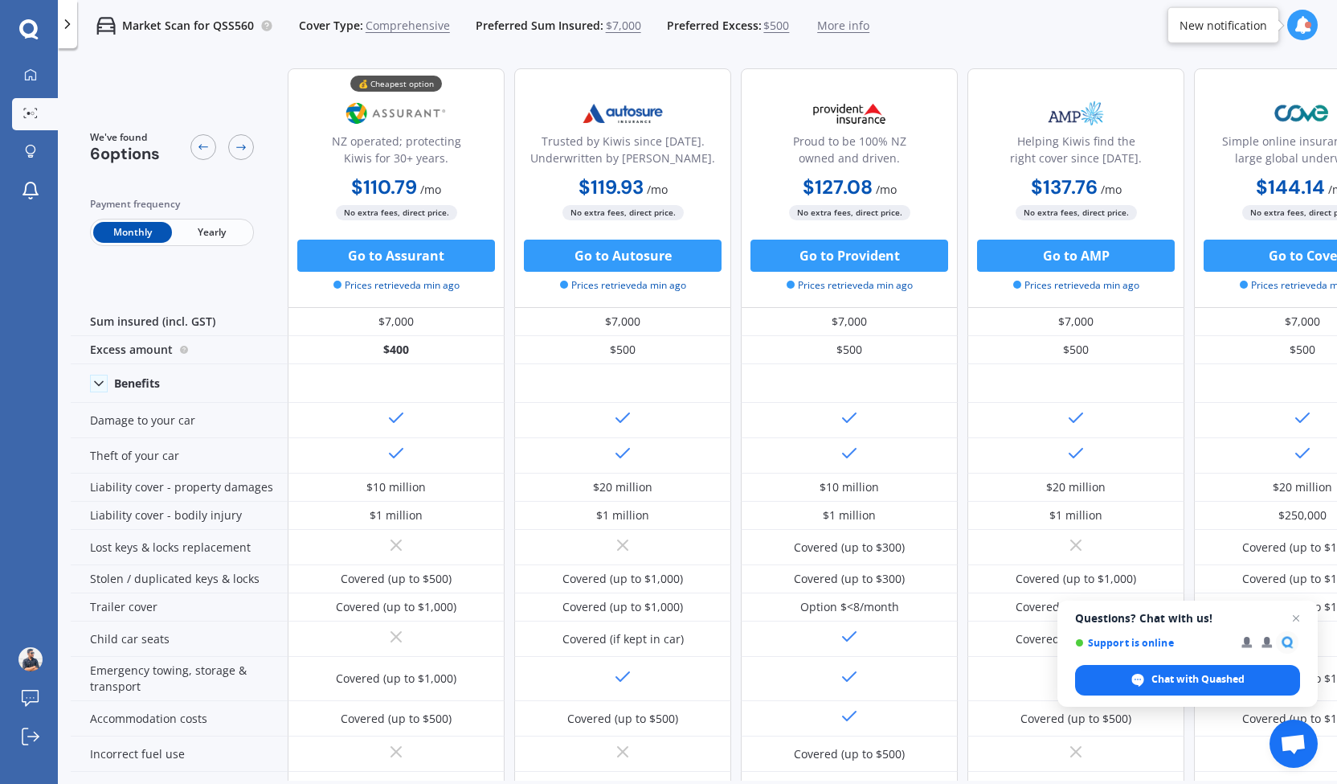
click at [219, 225] on span "Yearly" at bounding box center [211, 232] width 79 height 21
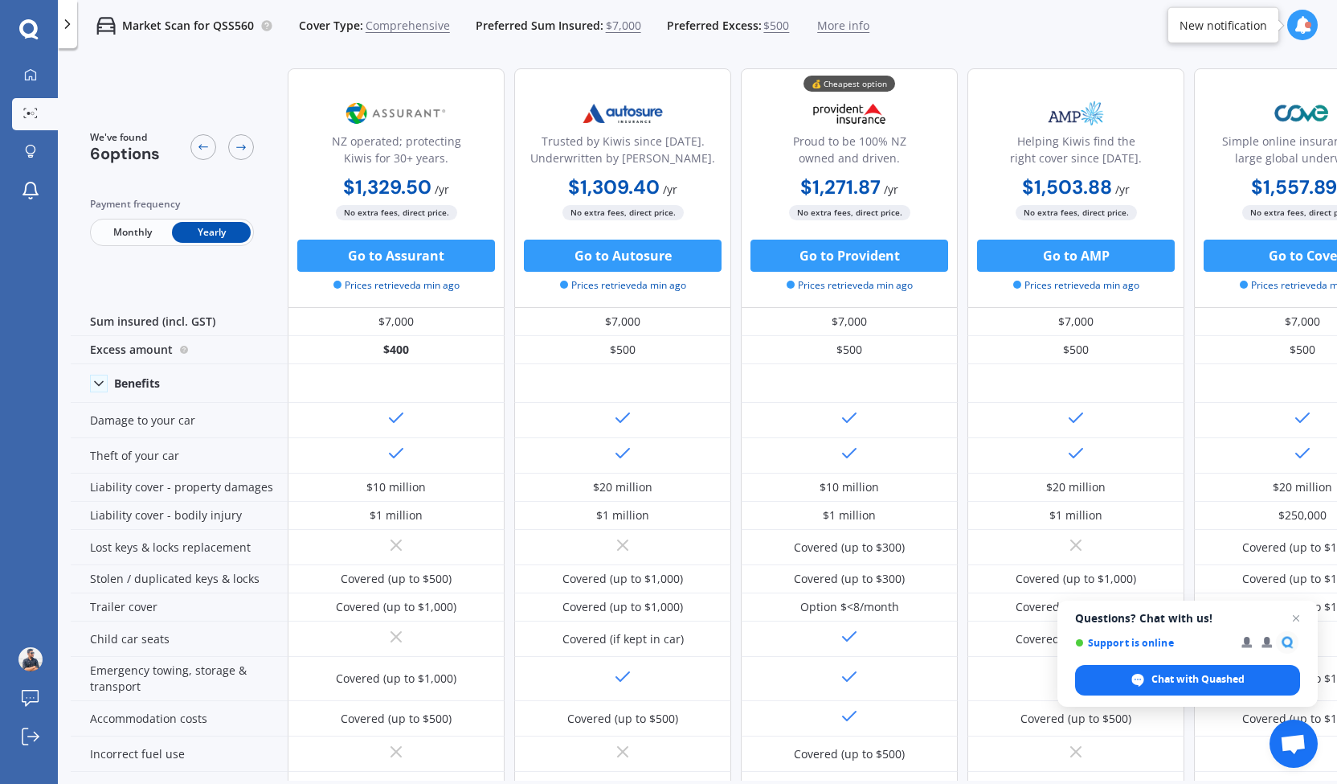
click at [747, 119] on div "💰 Cheapest option Proud to be 100% NZ owned and driven. $1,271.87 / yr $1,271.8…" at bounding box center [849, 188] width 217 height 240
click at [770, 31] on span "$500" at bounding box center [777, 26] width 26 height 16
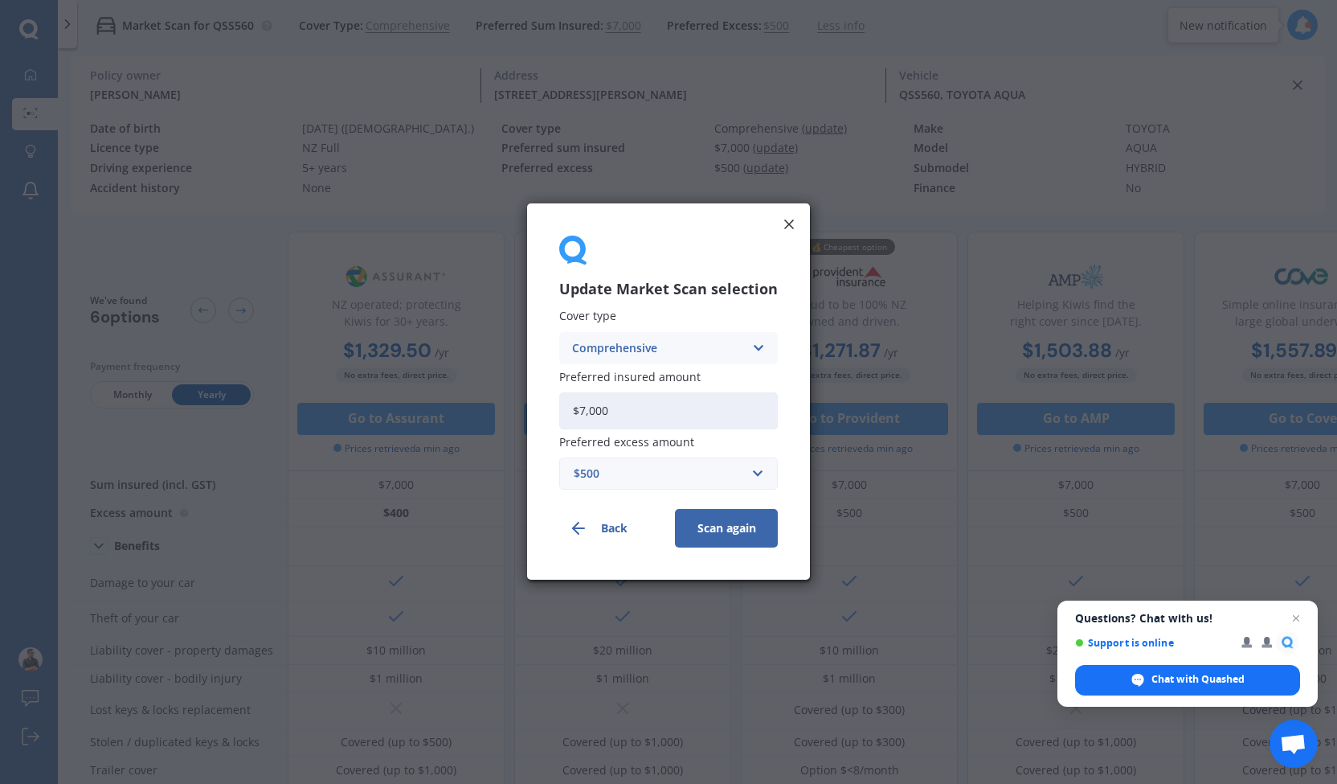
click at [682, 476] on div "$500" at bounding box center [659, 474] width 170 height 18
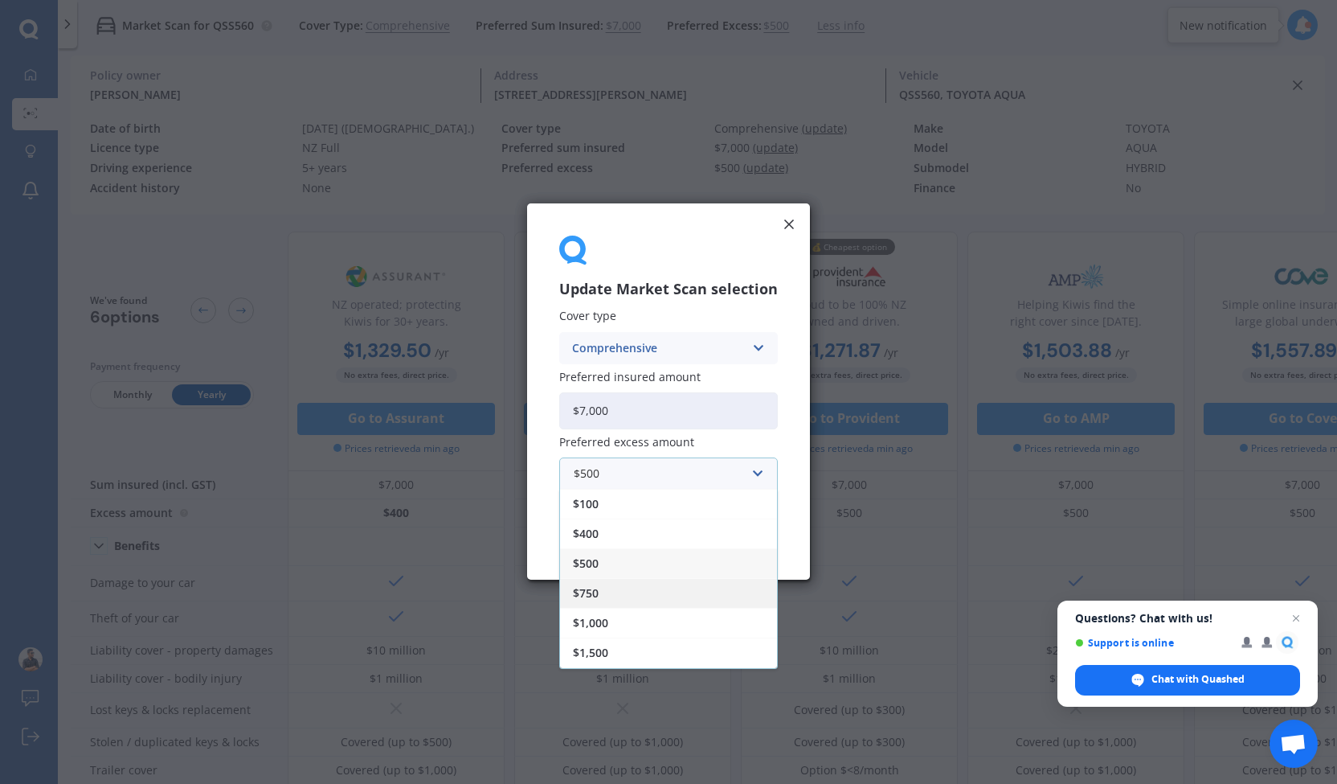
click at [628, 596] on div "$750" at bounding box center [668, 594] width 217 height 30
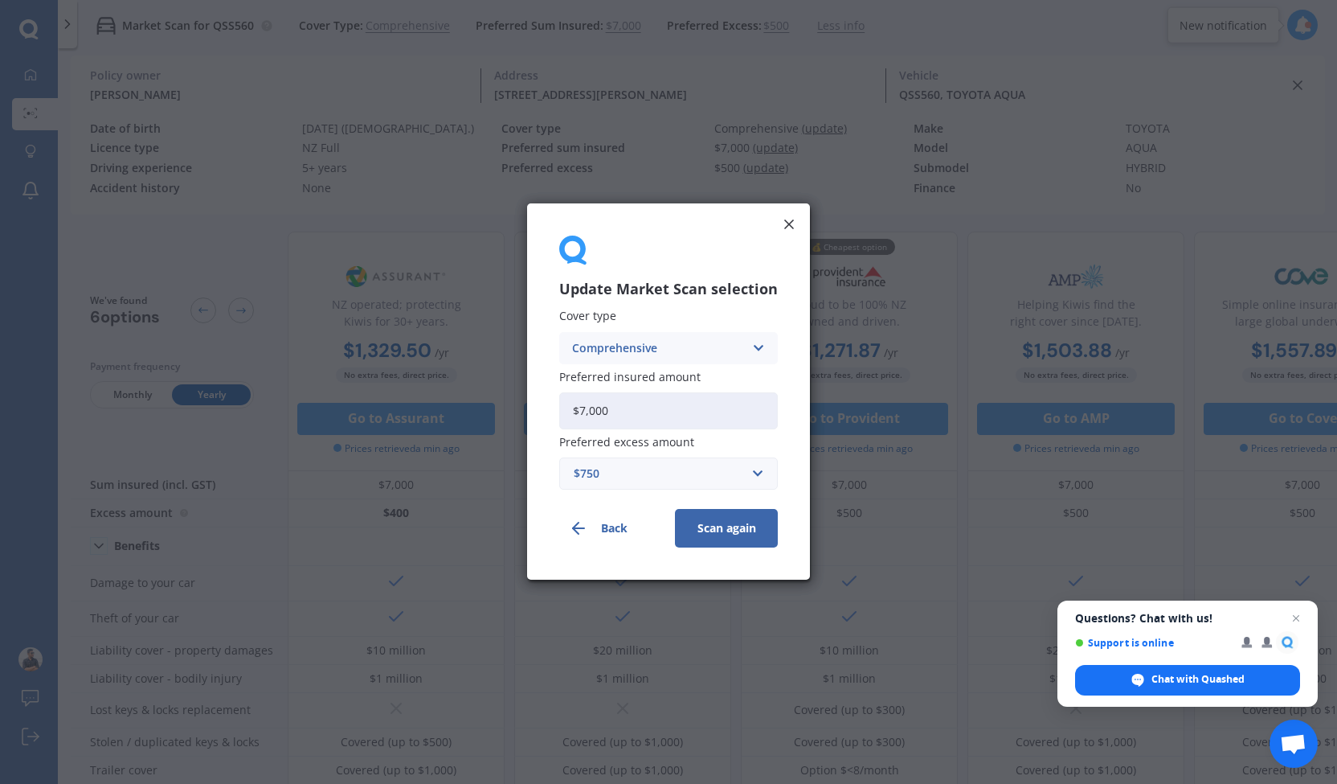
click at [731, 536] on button "Scan again" at bounding box center [726, 529] width 103 height 39
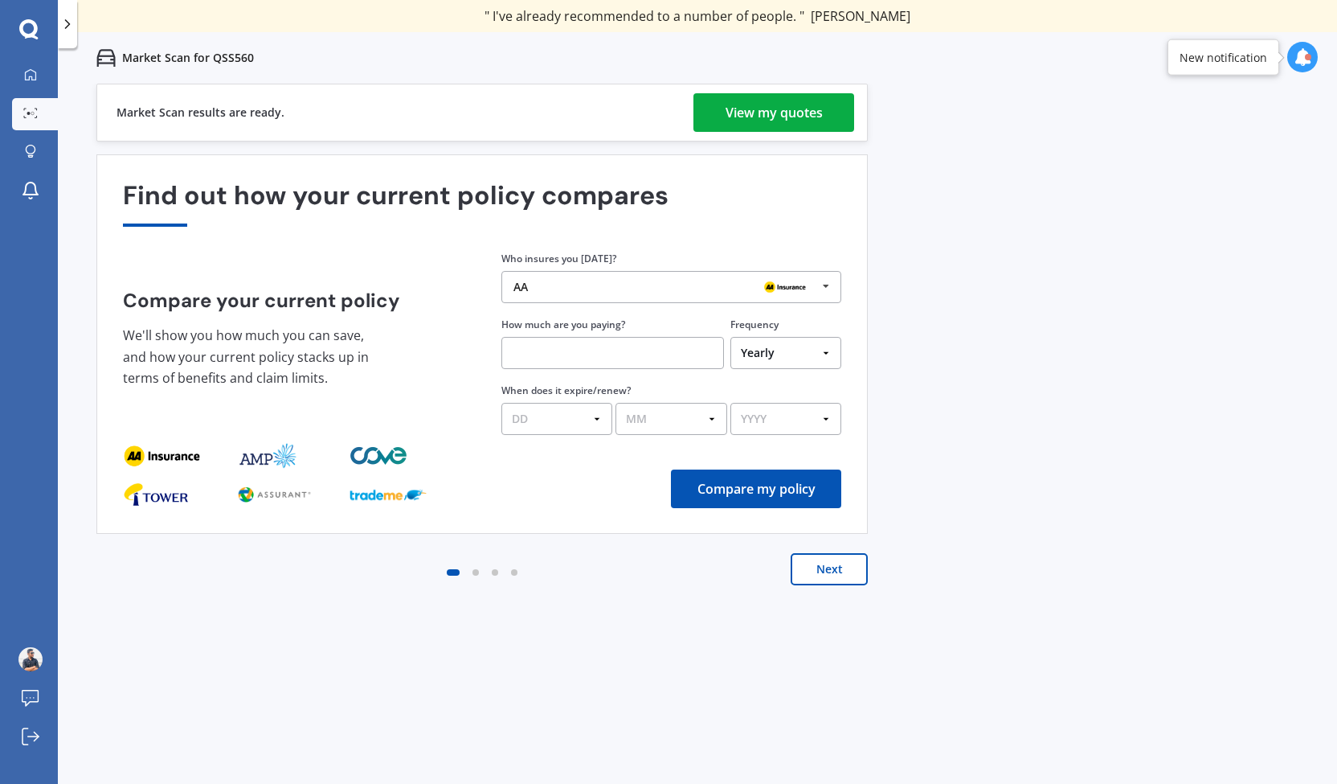
click at [791, 113] on div "View my quotes" at bounding box center [774, 112] width 97 height 39
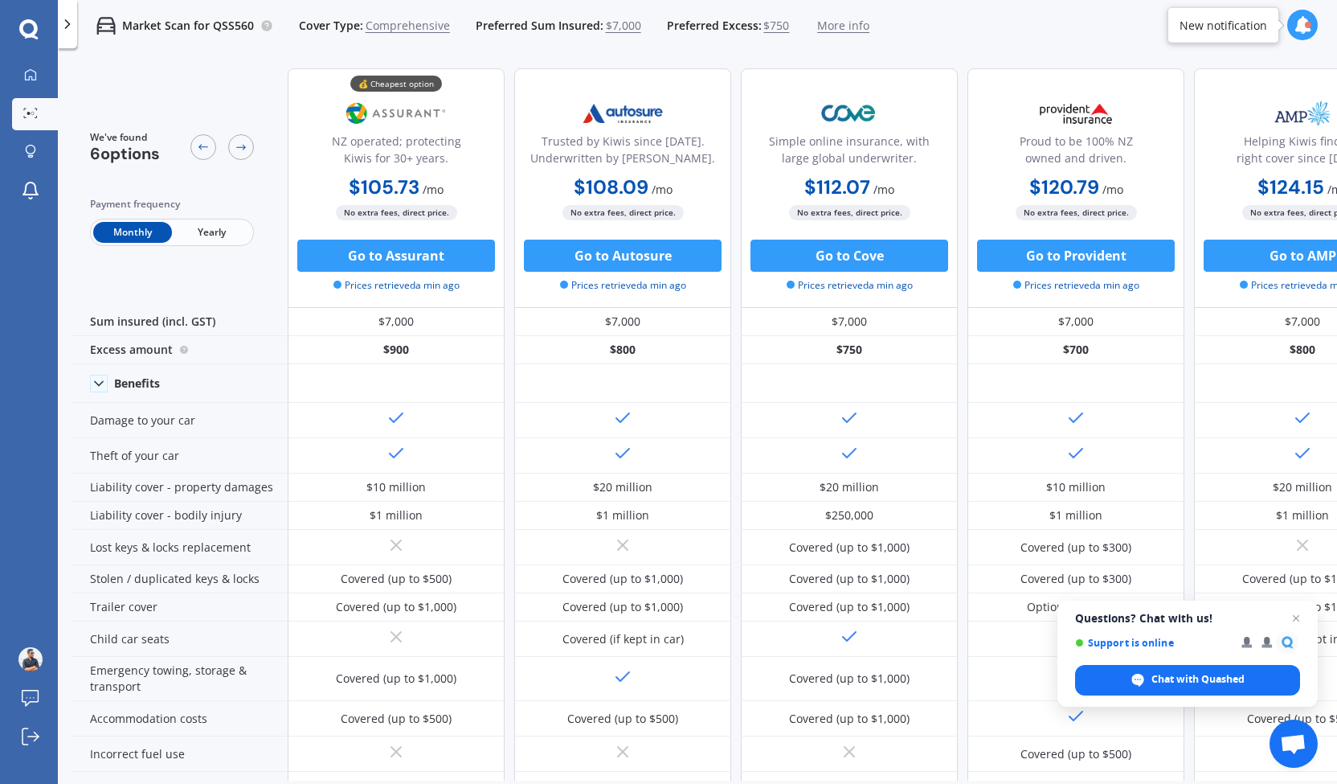
click at [203, 233] on span "Yearly" at bounding box center [211, 232] width 79 height 21
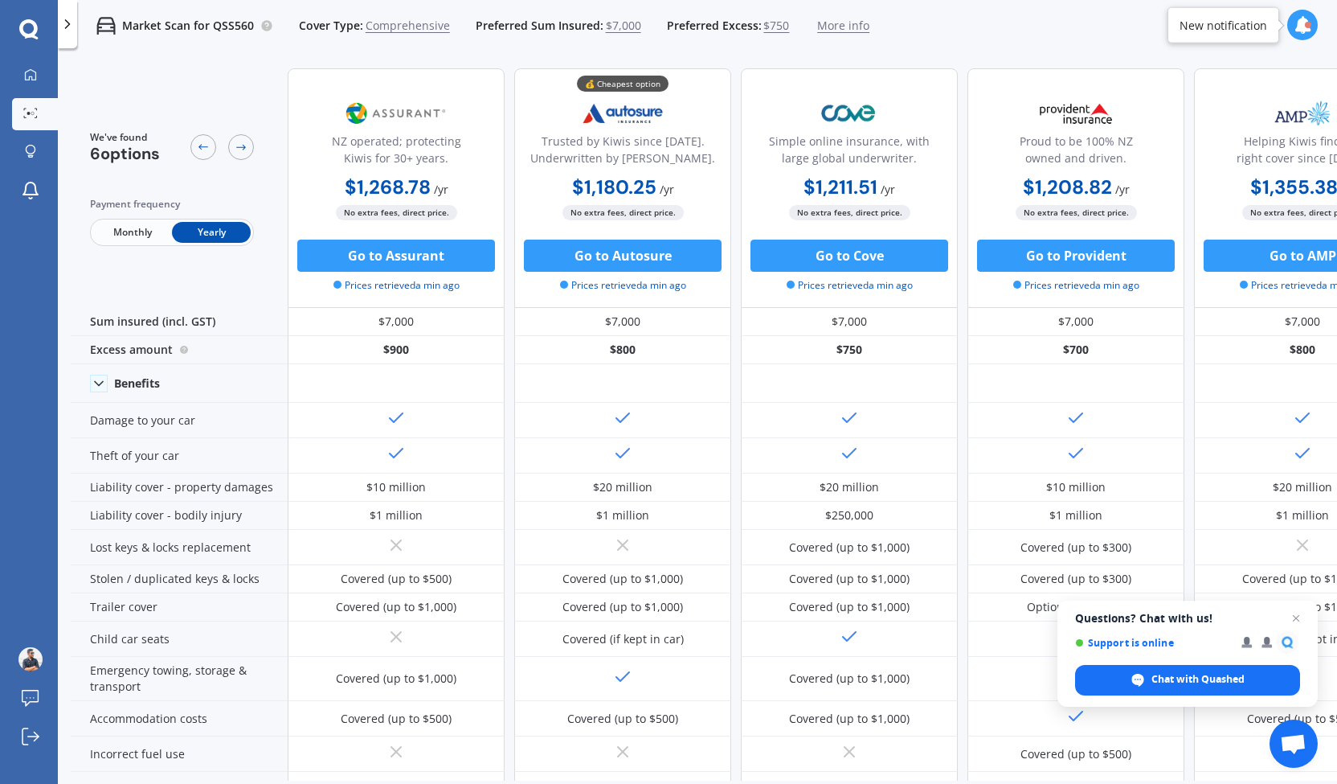
click at [606, 26] on span "$7,000" at bounding box center [623, 26] width 35 height 16
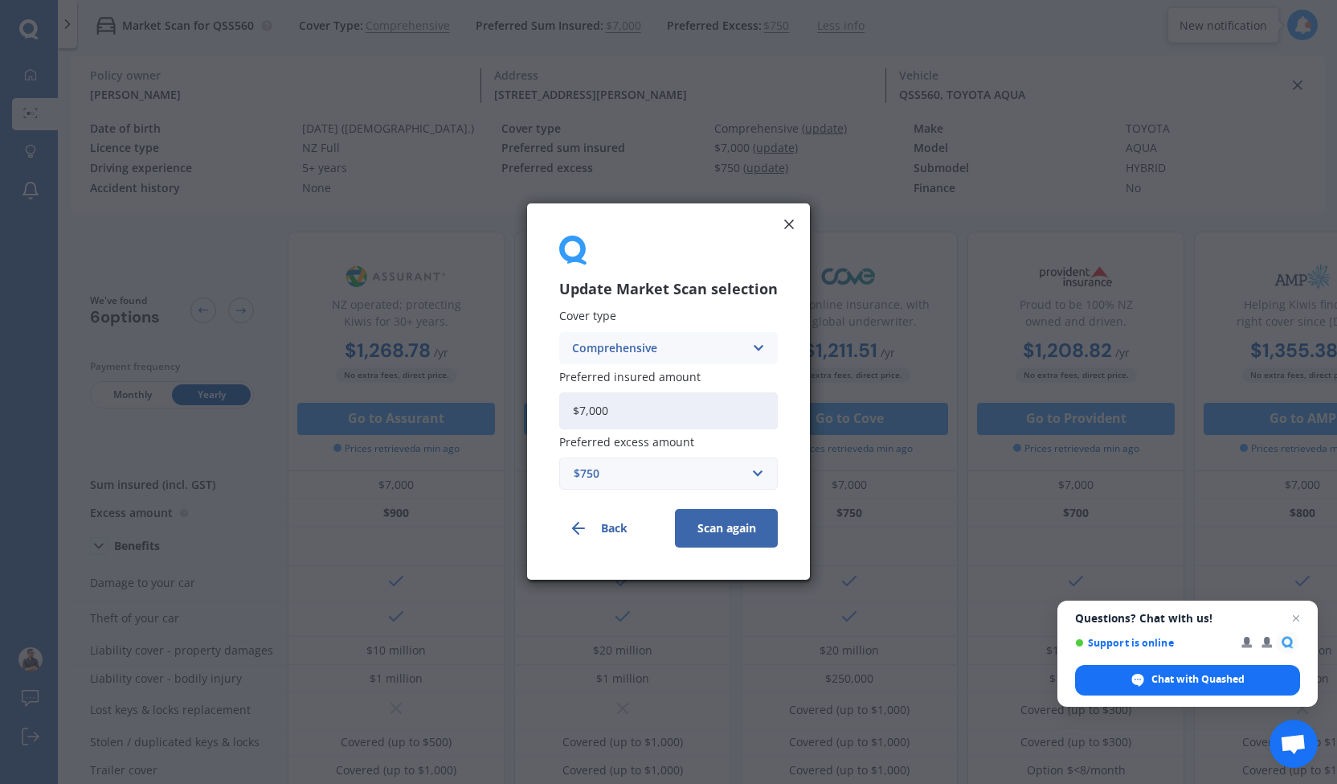
click at [672, 422] on input "$7,000" at bounding box center [668, 410] width 219 height 37
type input "$7"
type input "$6,500"
click at [662, 474] on div "$750" at bounding box center [659, 474] width 170 height 18
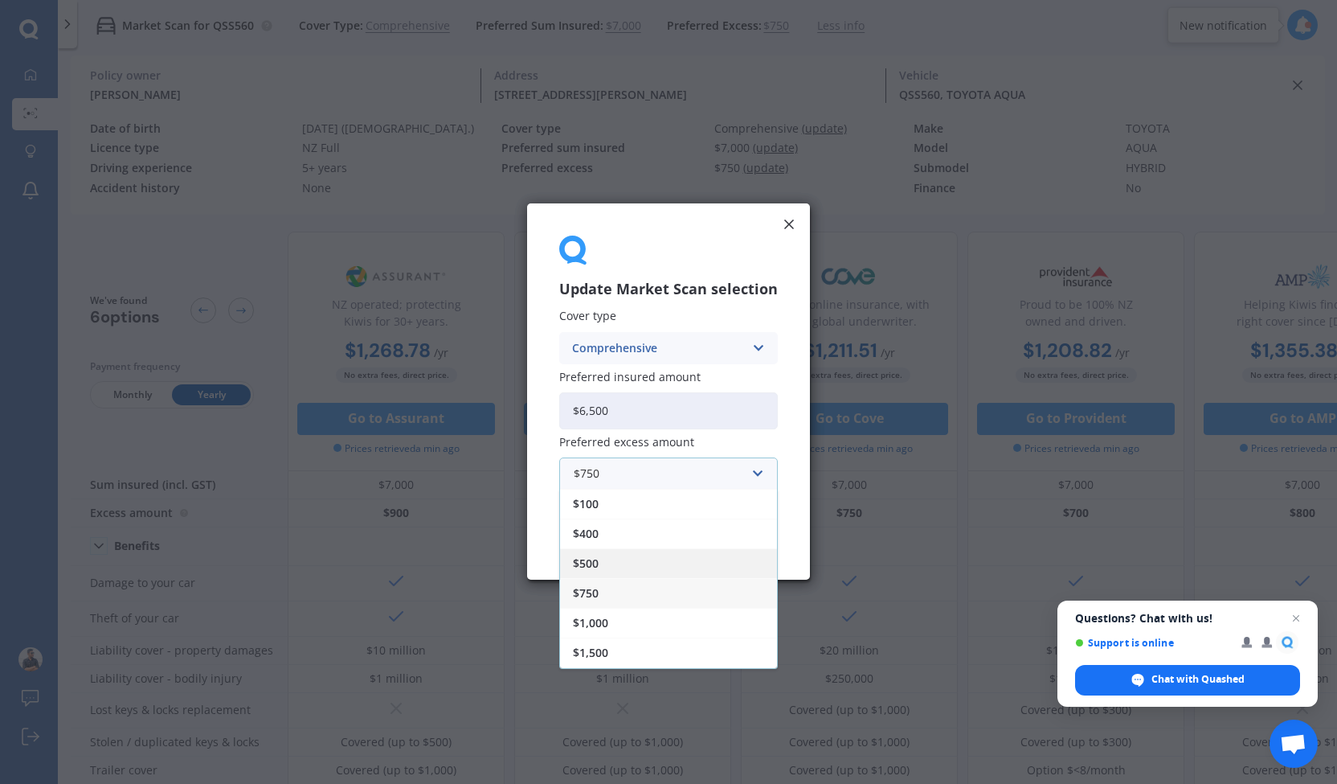
click at [619, 569] on div "$500" at bounding box center [668, 564] width 217 height 30
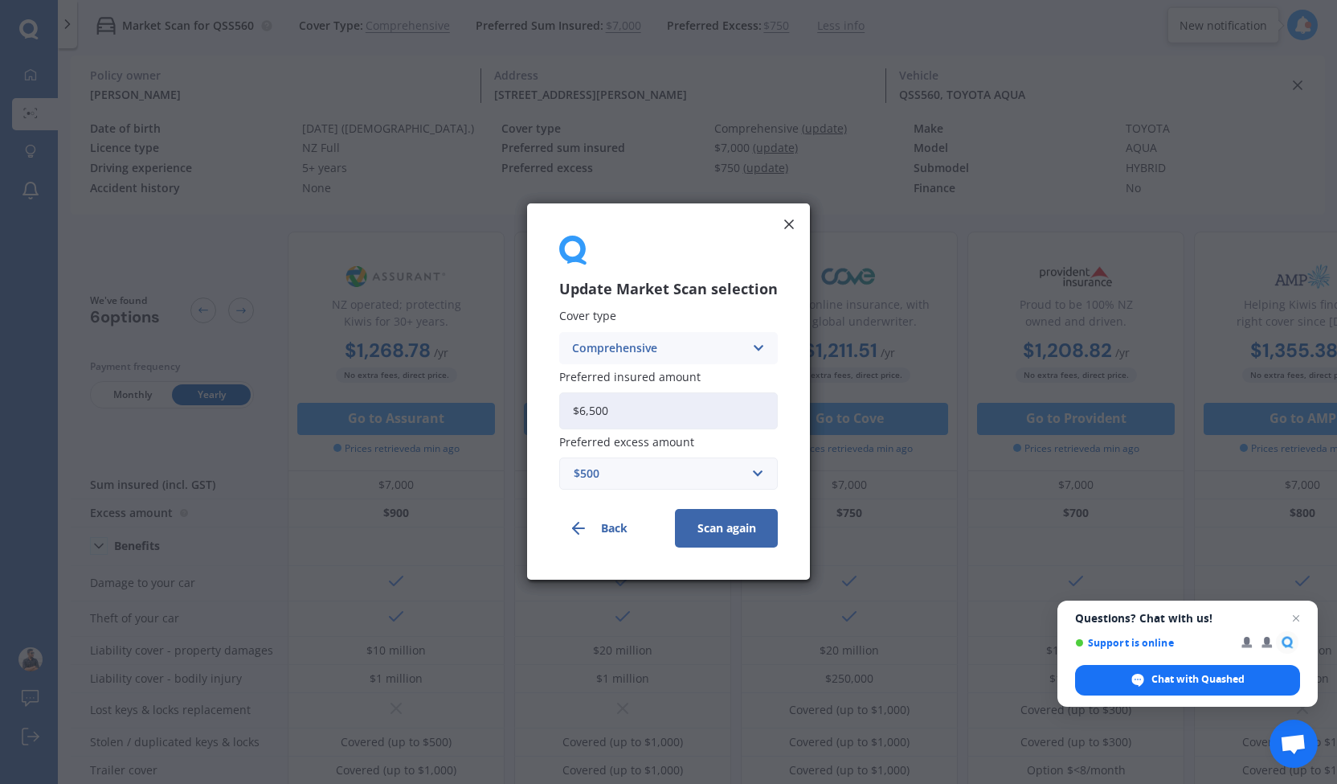
click at [704, 530] on button "Scan again" at bounding box center [726, 529] width 103 height 39
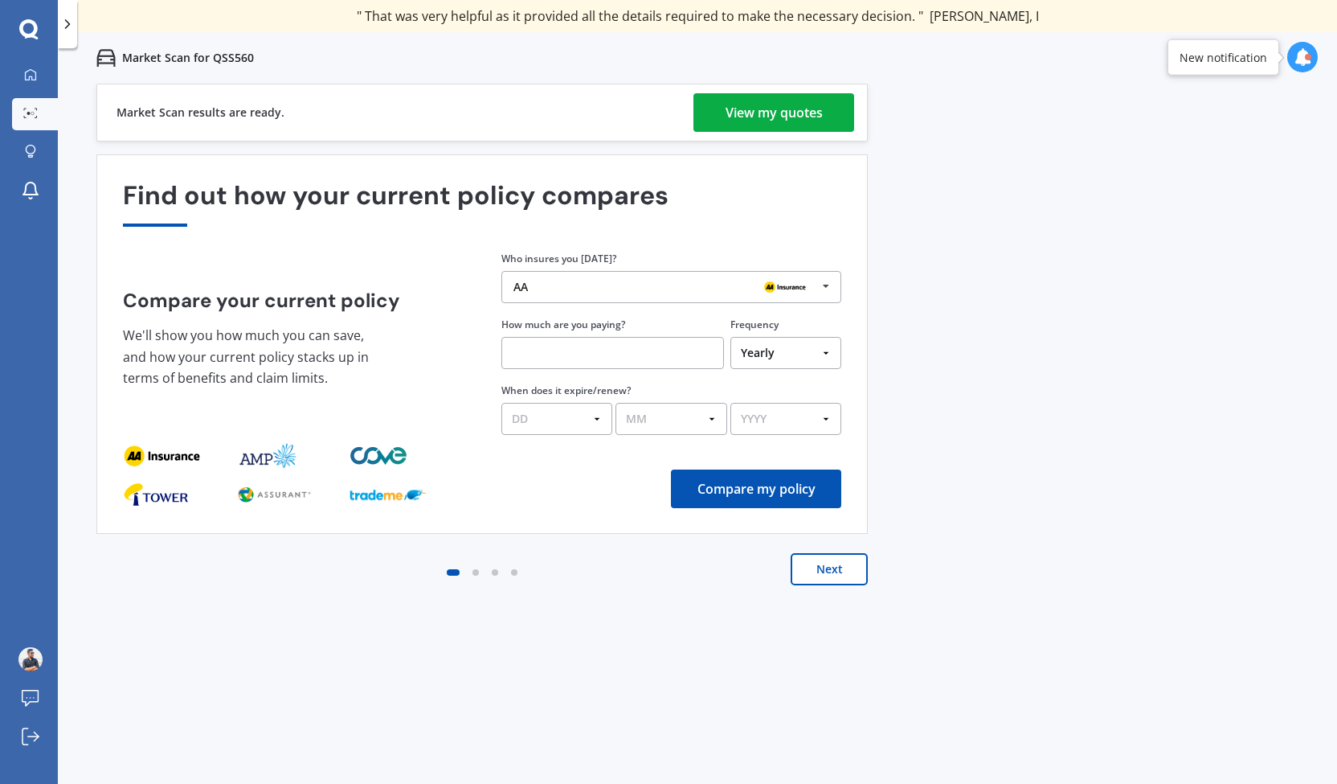
click at [755, 129] on div "View my quotes" at bounding box center [774, 112] width 97 height 39
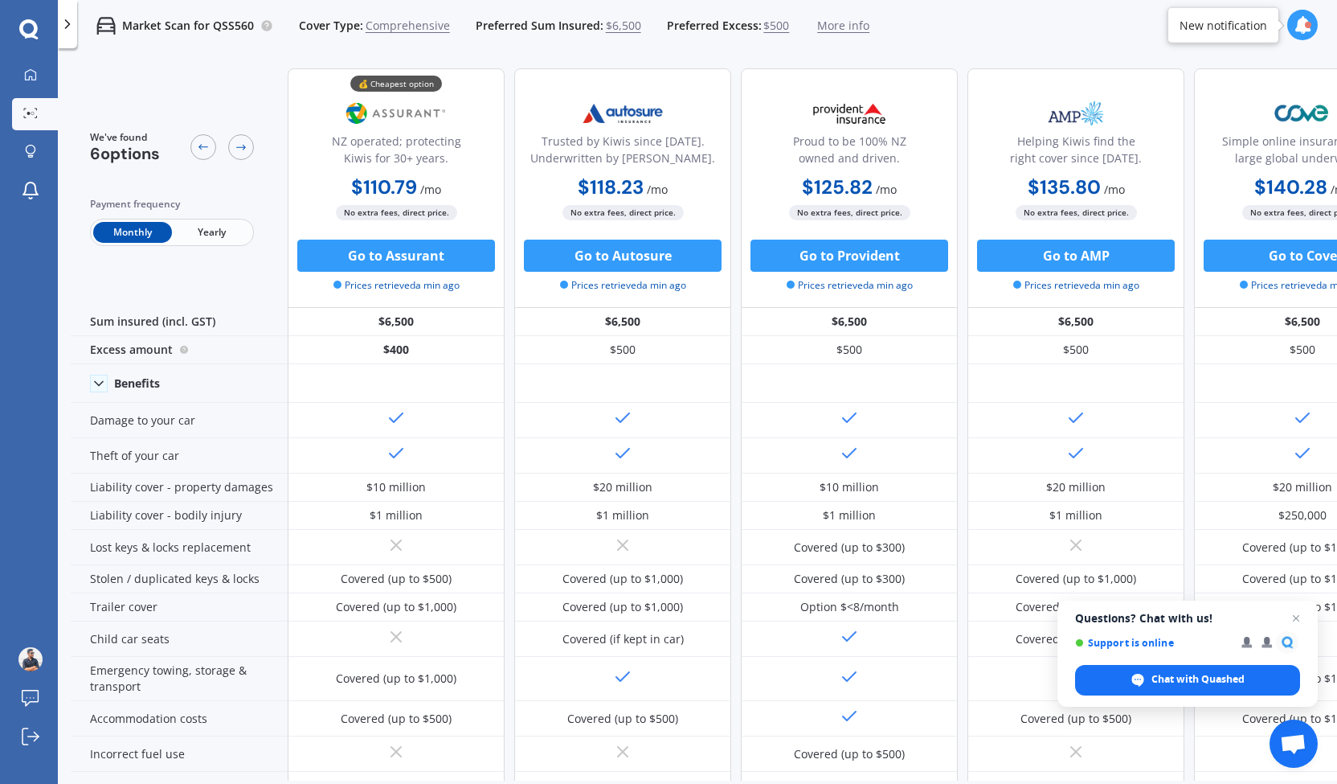
click at [214, 232] on span "Yearly" at bounding box center [211, 232] width 79 height 21
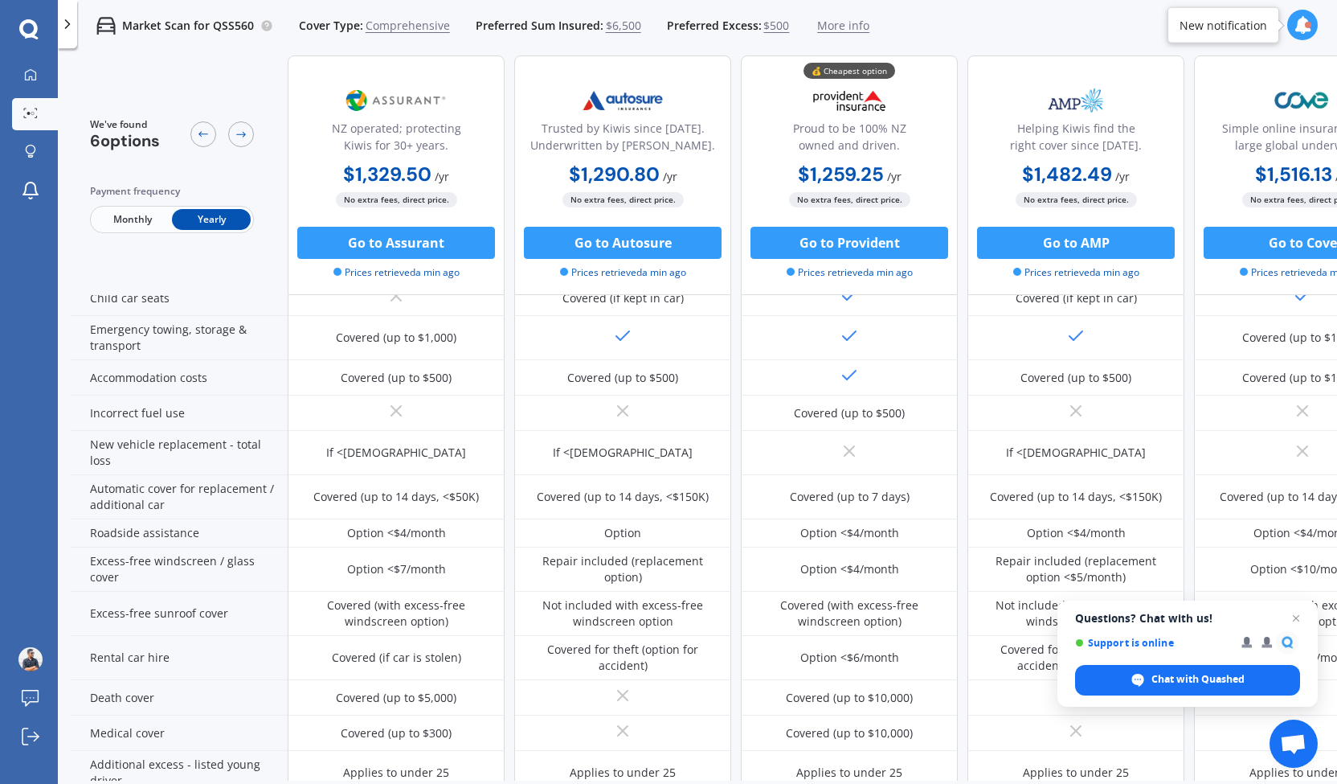
scroll to position [344, 0]
